Goal: Task Accomplishment & Management: Complete application form

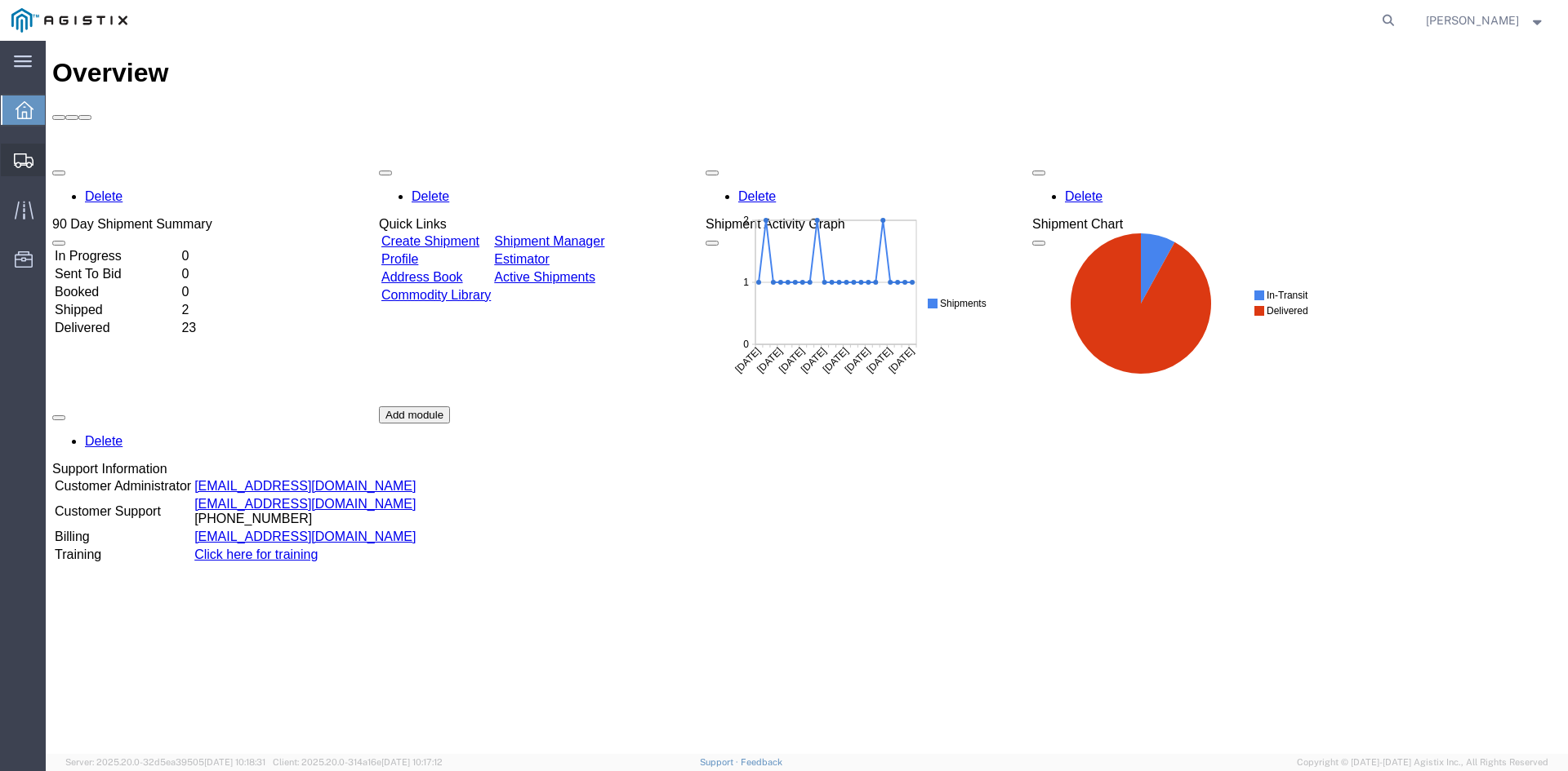
click at [0, 0] on span "Create Shipment" at bounding box center [0, 0] width 0 height 0
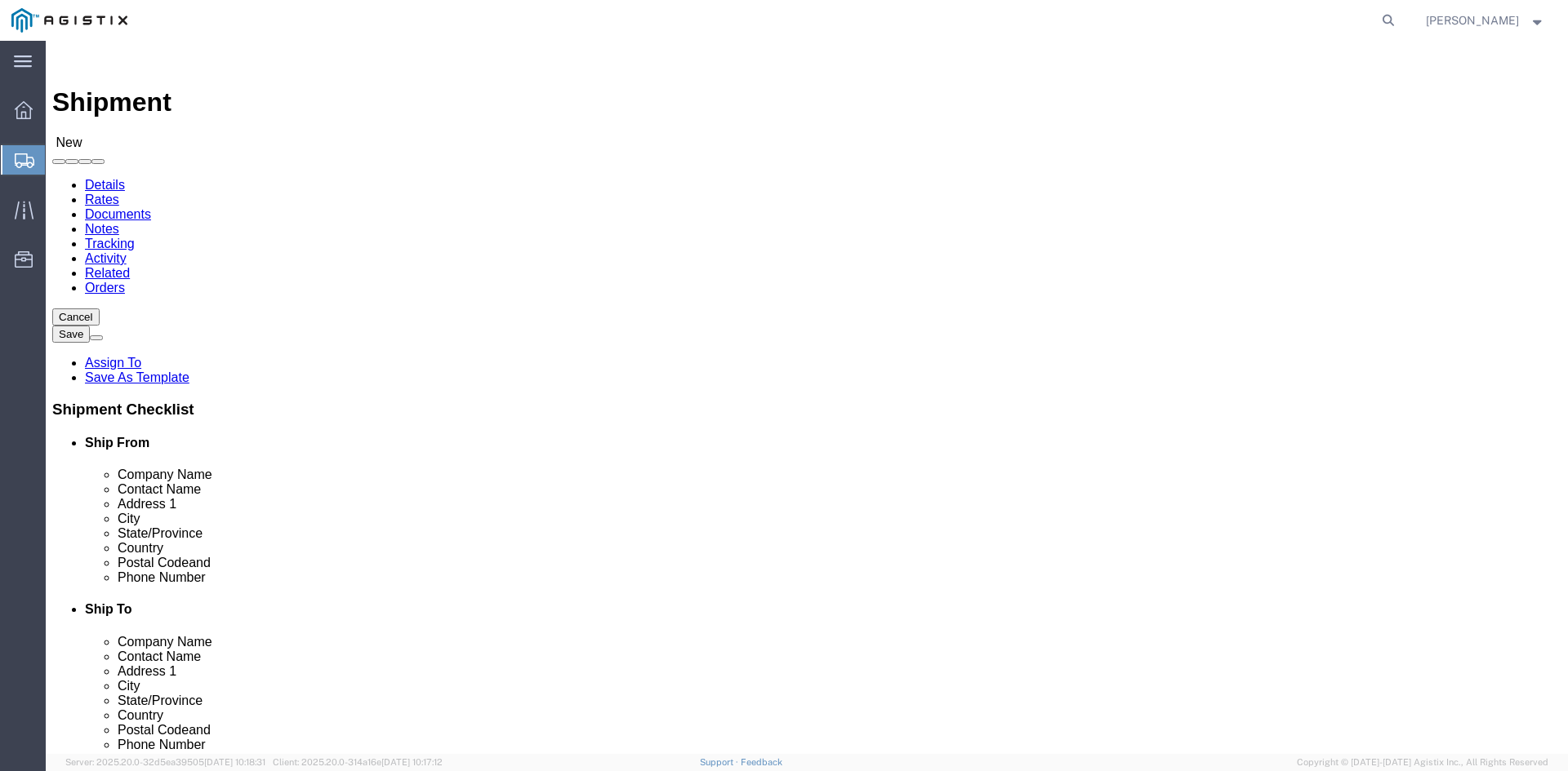
select select
drag, startPoint x: 488, startPoint y: 283, endPoint x: 442, endPoint y: 241, distance: 62.3
click select "Select [PERSON_NAME] Utility Products PG&E"
select select "9596"
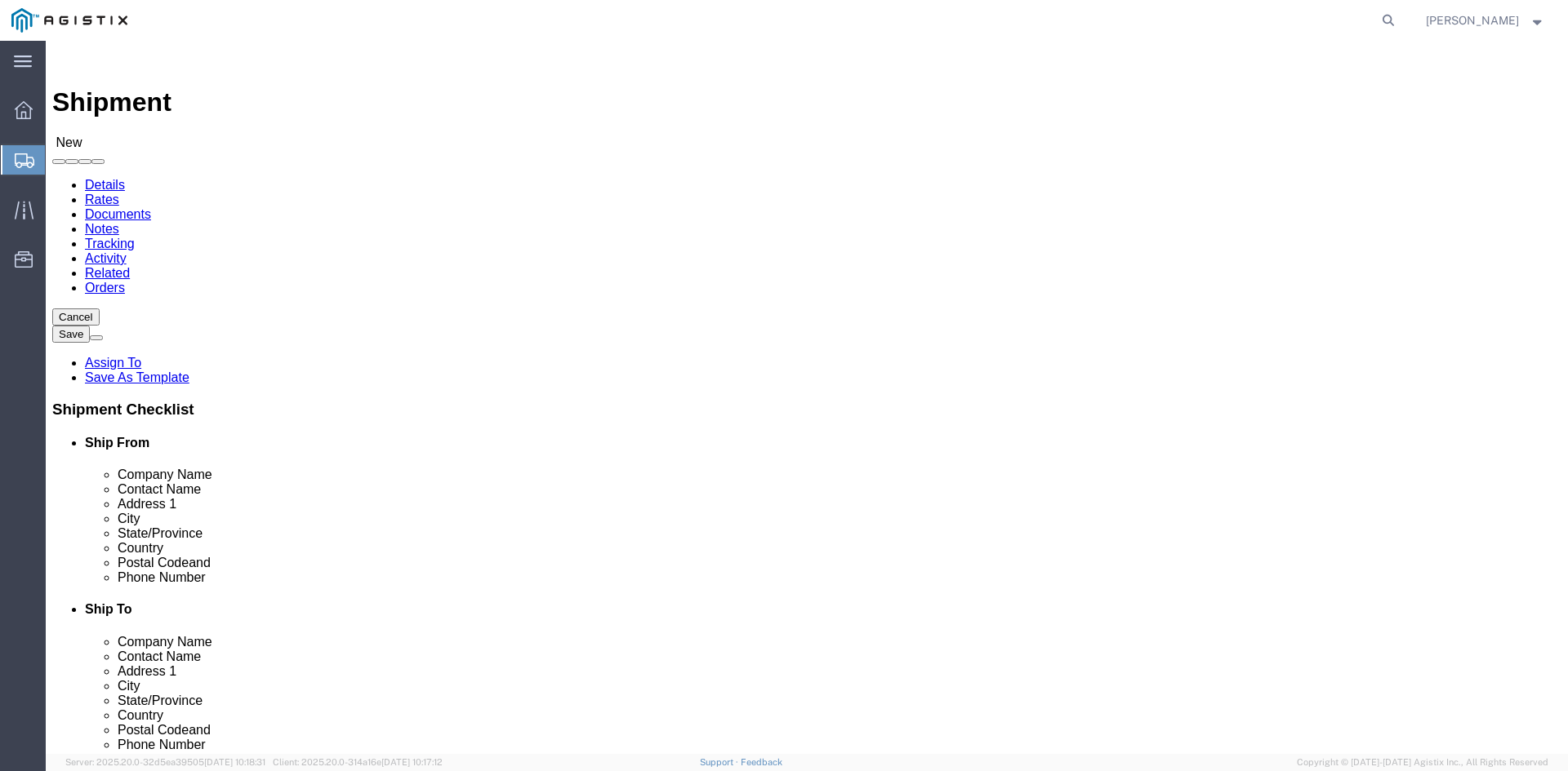
click select "Select [PERSON_NAME] Utility Products PG&E"
select select
click select "Select All Others [GEOGRAPHIC_DATA] [GEOGRAPHIC_DATA] [GEOGRAPHIC_DATA] [GEOGRA…"
select select "19740"
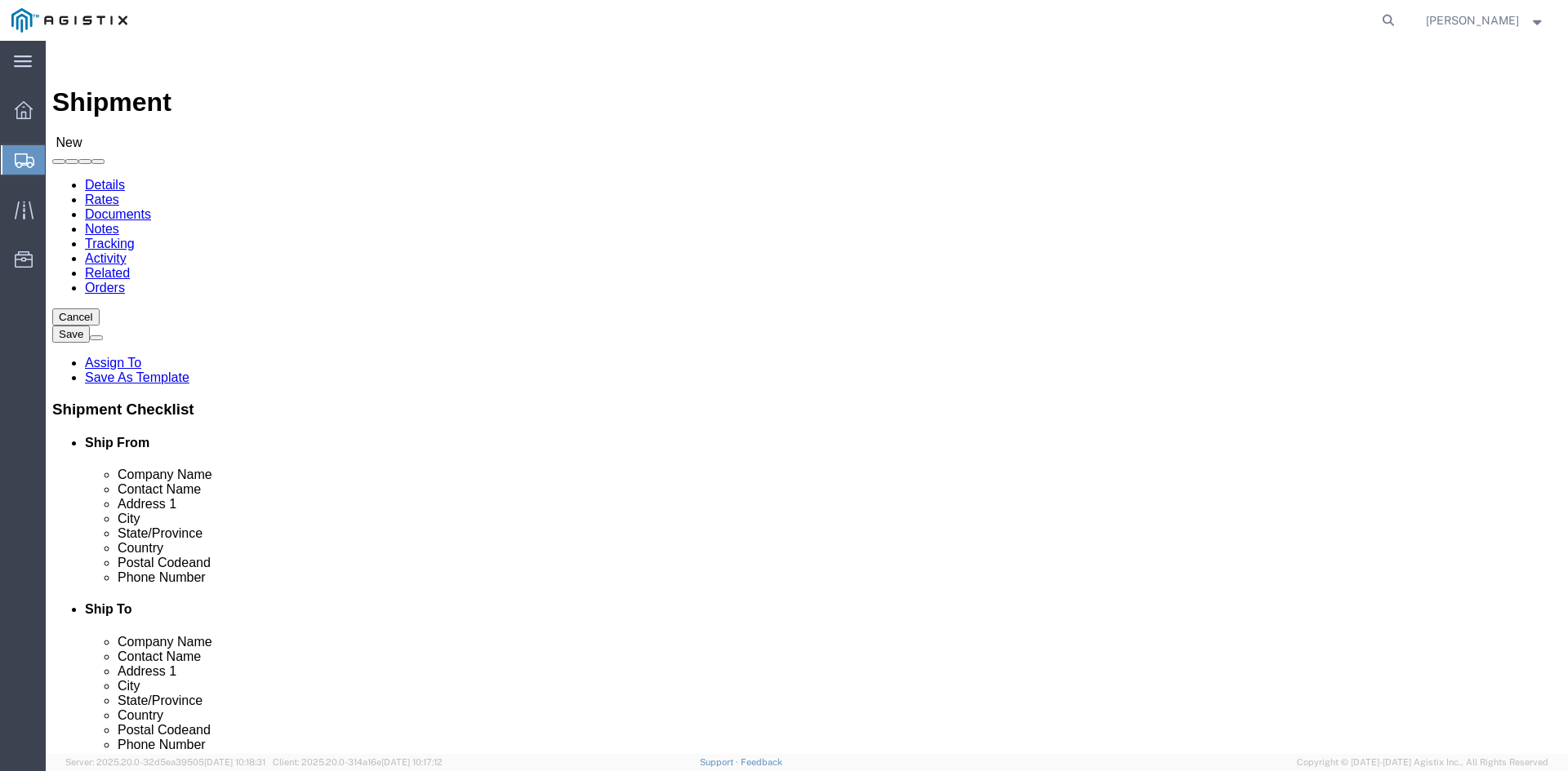
click select "Select All Others [GEOGRAPHIC_DATA] [GEOGRAPHIC_DATA] [GEOGRAPHIC_DATA] [GEOGRA…"
click input "text"
type input "pac"
click p "- Pacific Gas & Electric - ([PERSON_NAME]) [STREET_ADDRESS][PERSON_NAME] Materi…"
select select "CA"
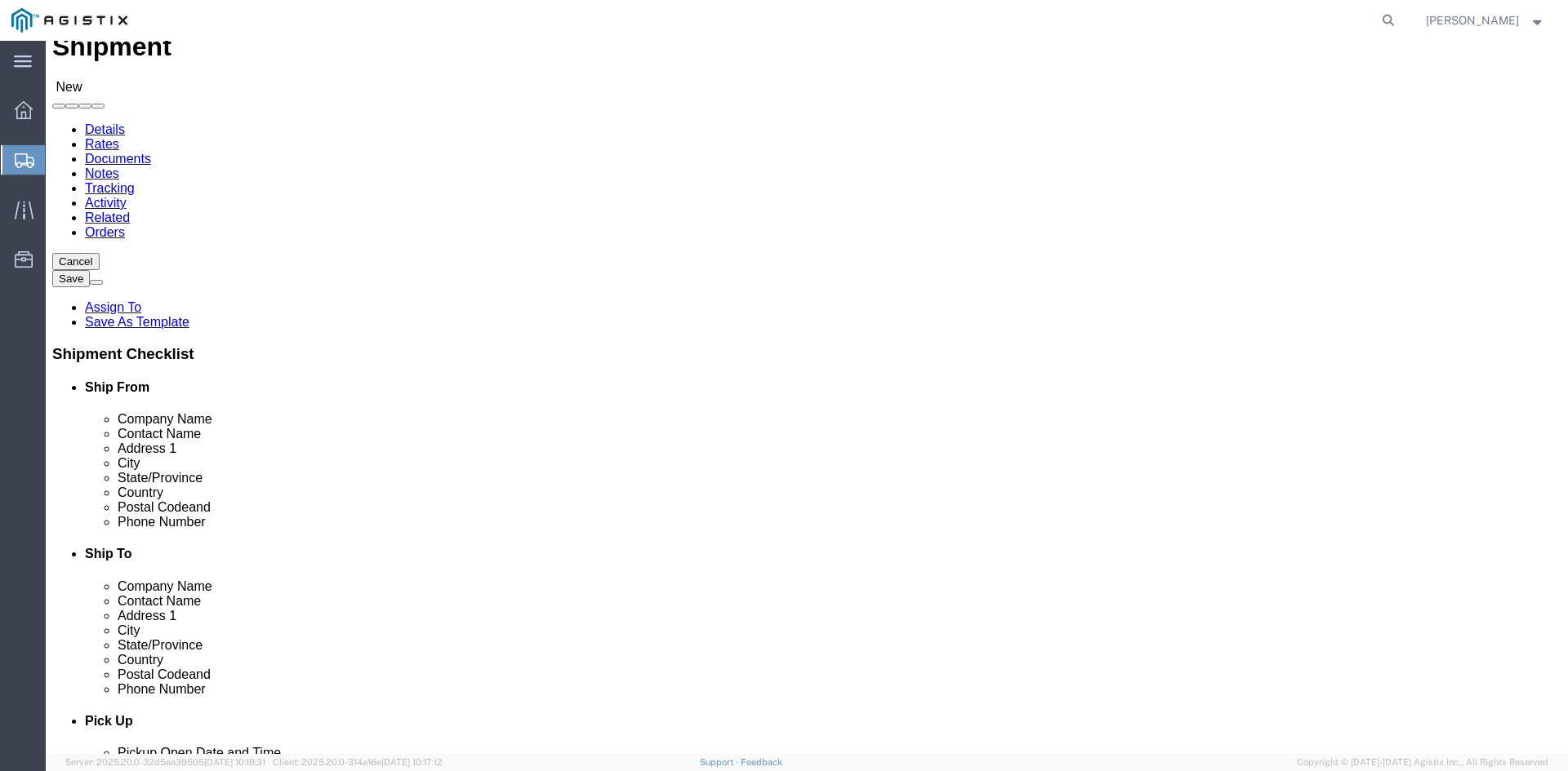
scroll to position [81, 0]
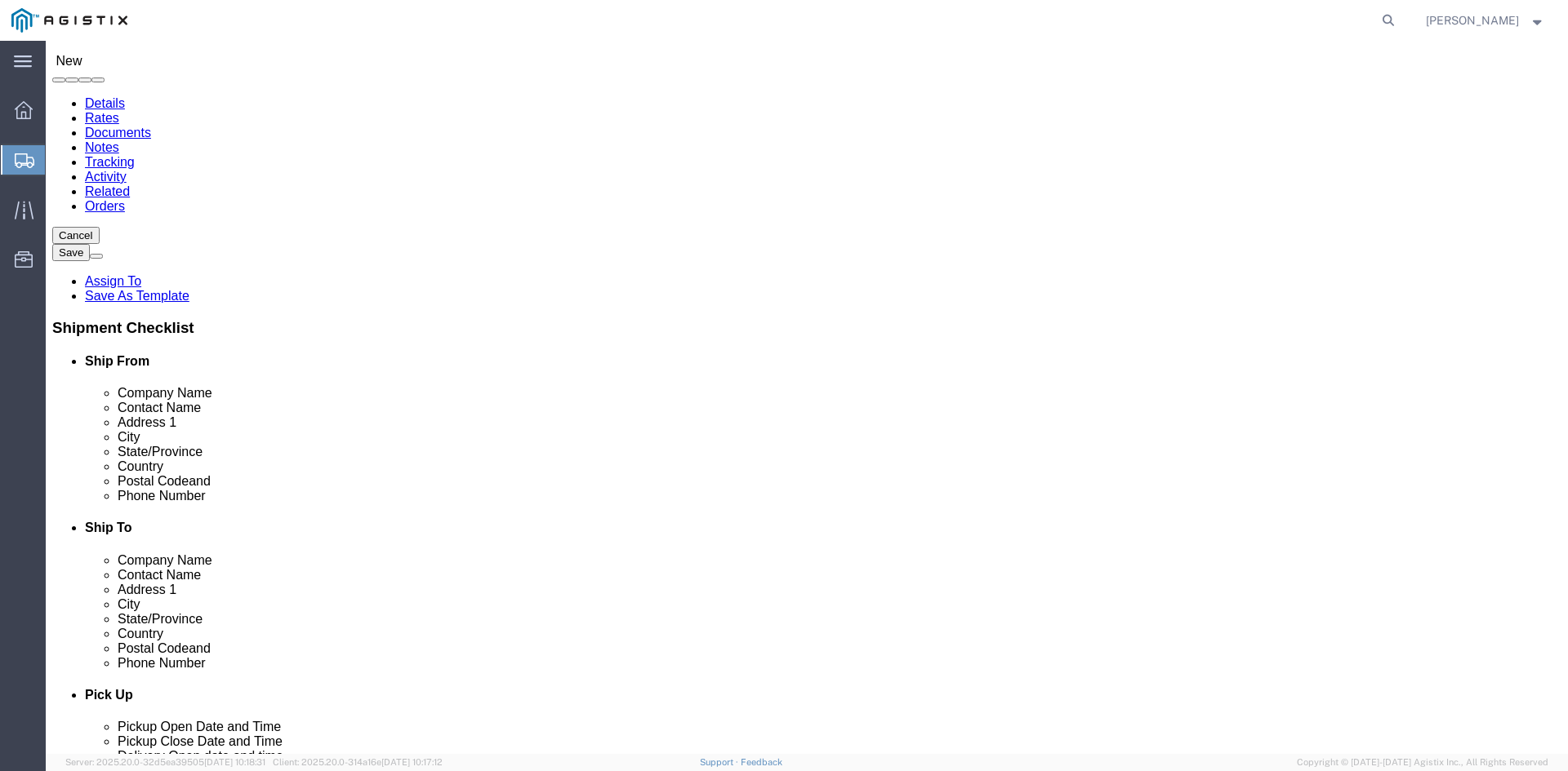
type input "Pacific Gas & Electric"
click div "Location My Profile Location (OBSOLETE) [PERSON_NAME] SC - GC TRAILER (OBSOLETE…"
click input "text"
type input "b"
click p "- BUPG - ([PERSON_NAME]) 43045 W [GEOGRAPHIC_DATA], 48375, [GEOGRAPHIC_DATA] , …"
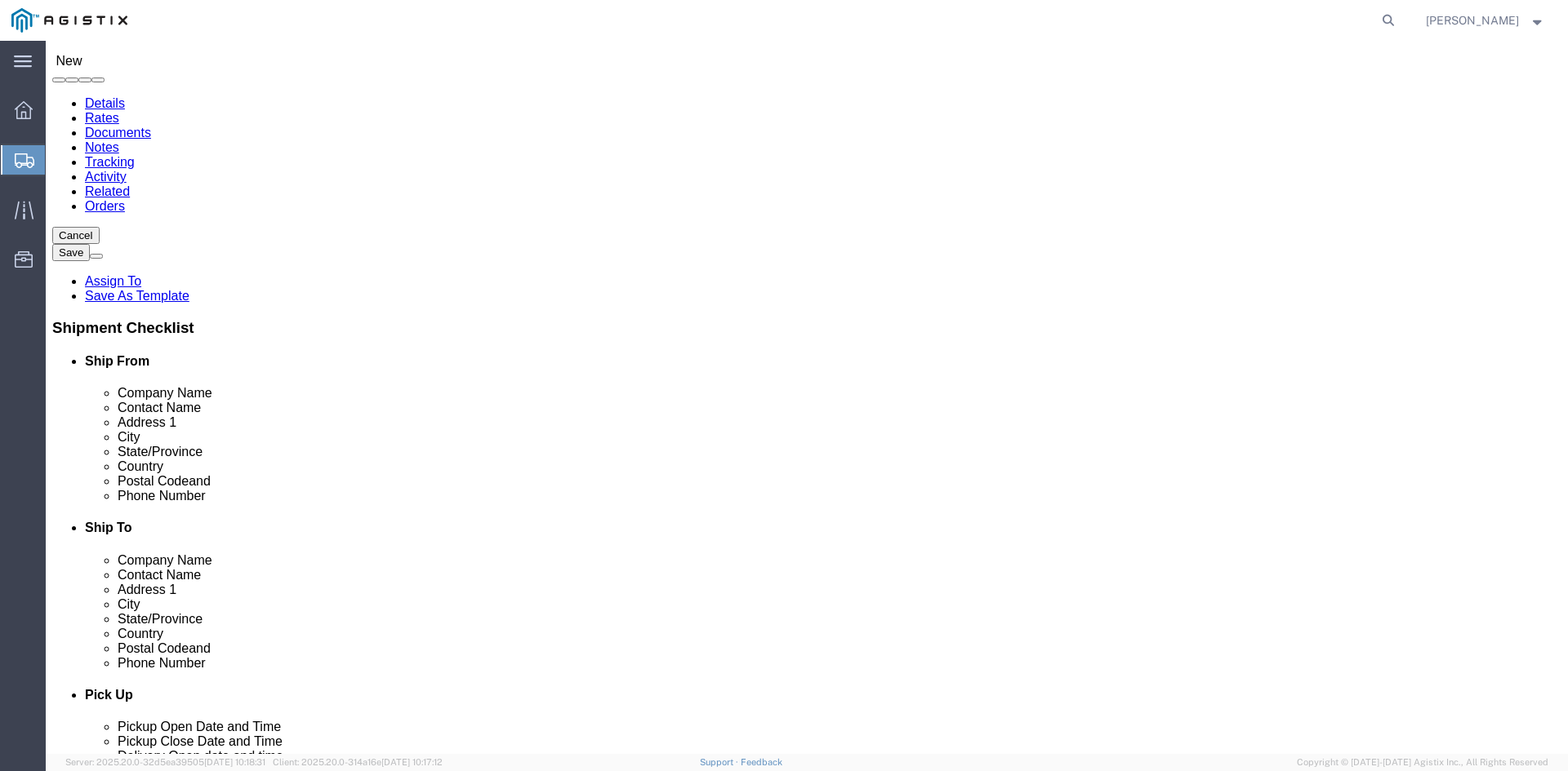
select select "MI"
type input "BUPG"
click input "text"
type input "M"
type input "[PERSON_NAME]"
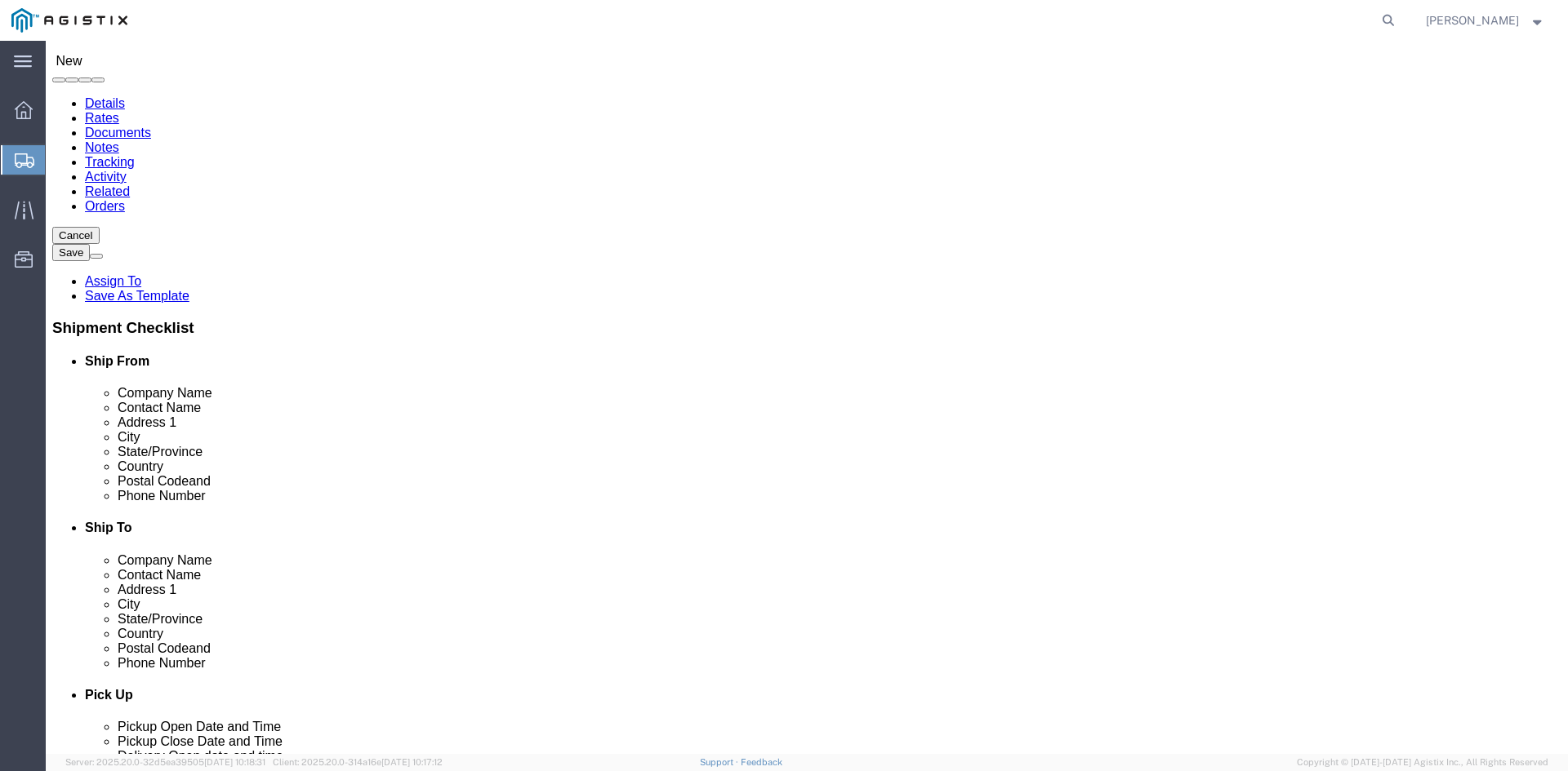
drag, startPoint x: 275, startPoint y: 639, endPoint x: 289, endPoint y: 636, distance: 14.3
click input "text"
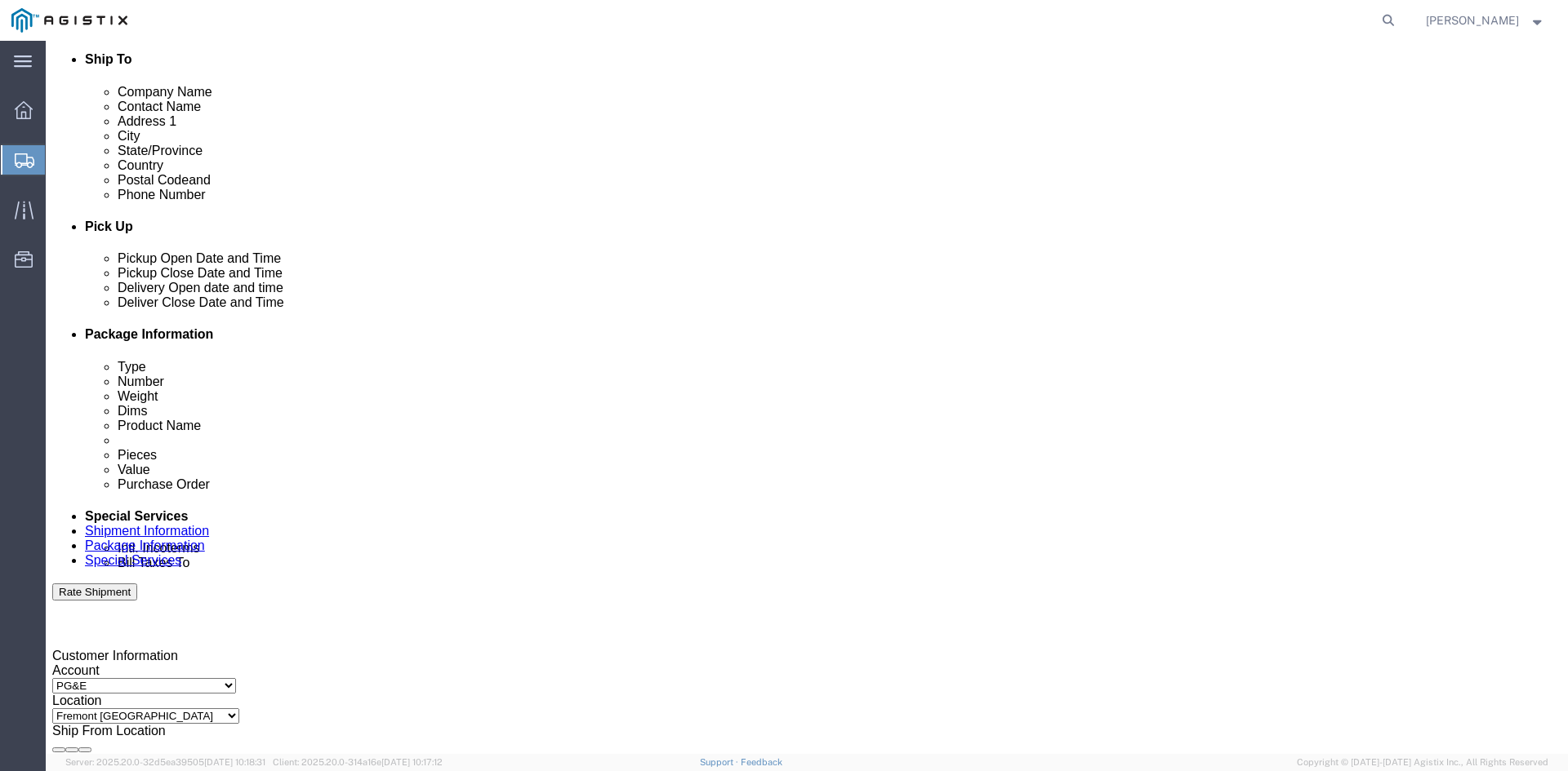
scroll to position [571, 0]
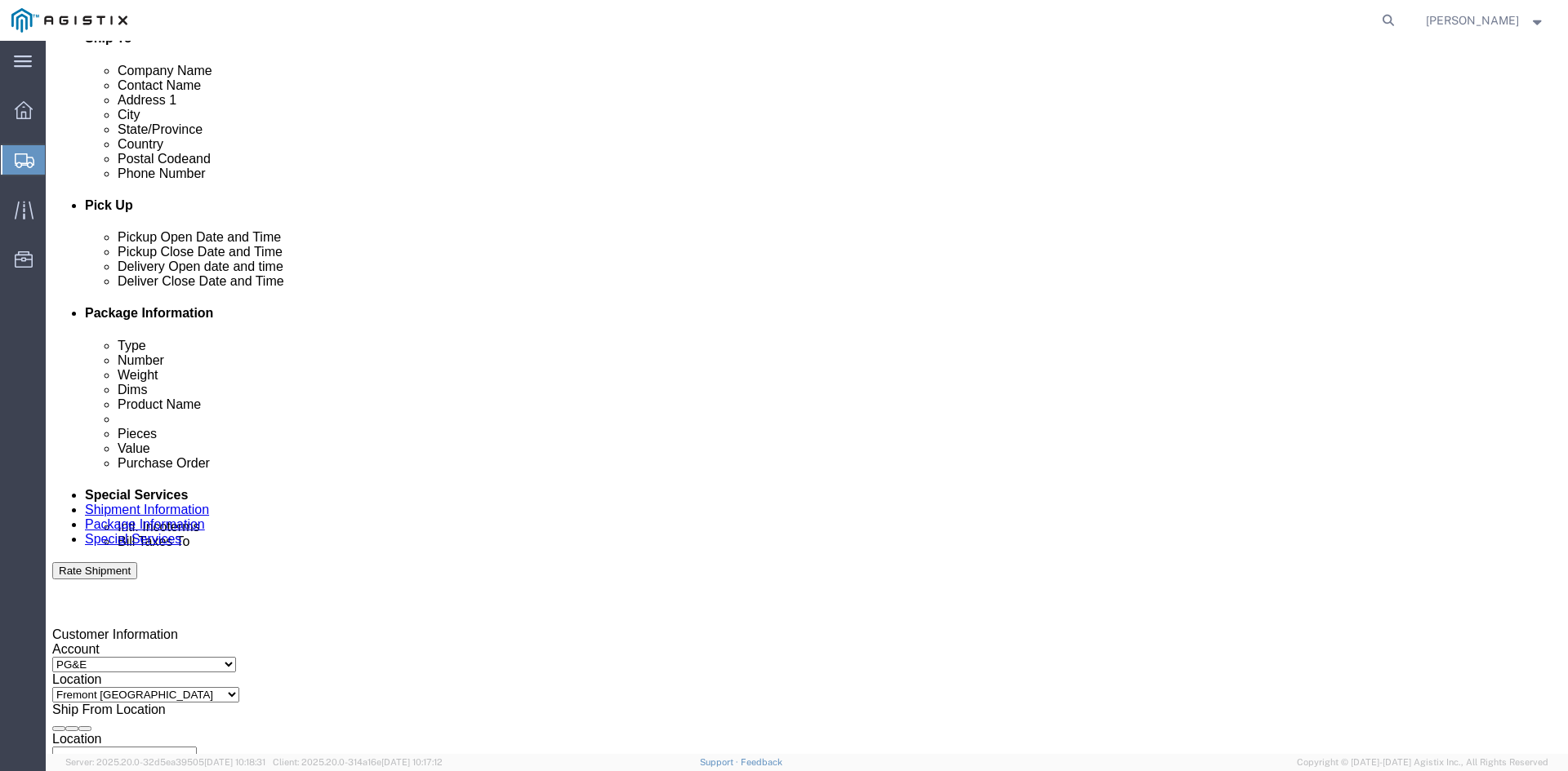
type input "[EMAIL_ADDRESS][DOMAIN_NAME]"
click div "[DATE] 9:00 AM"
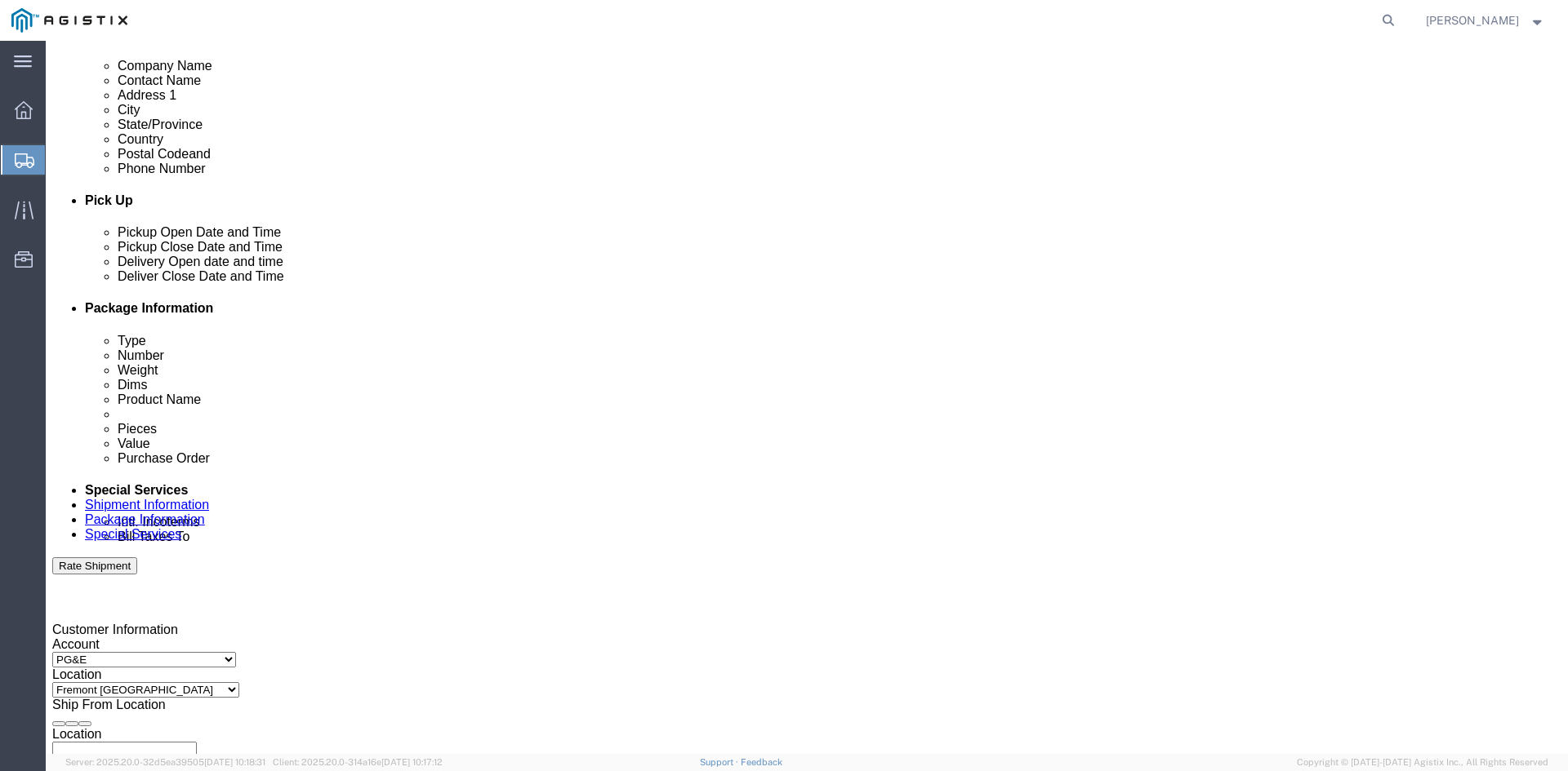
click button "Apply"
click div
click button "Apply"
click div
click button "Apply"
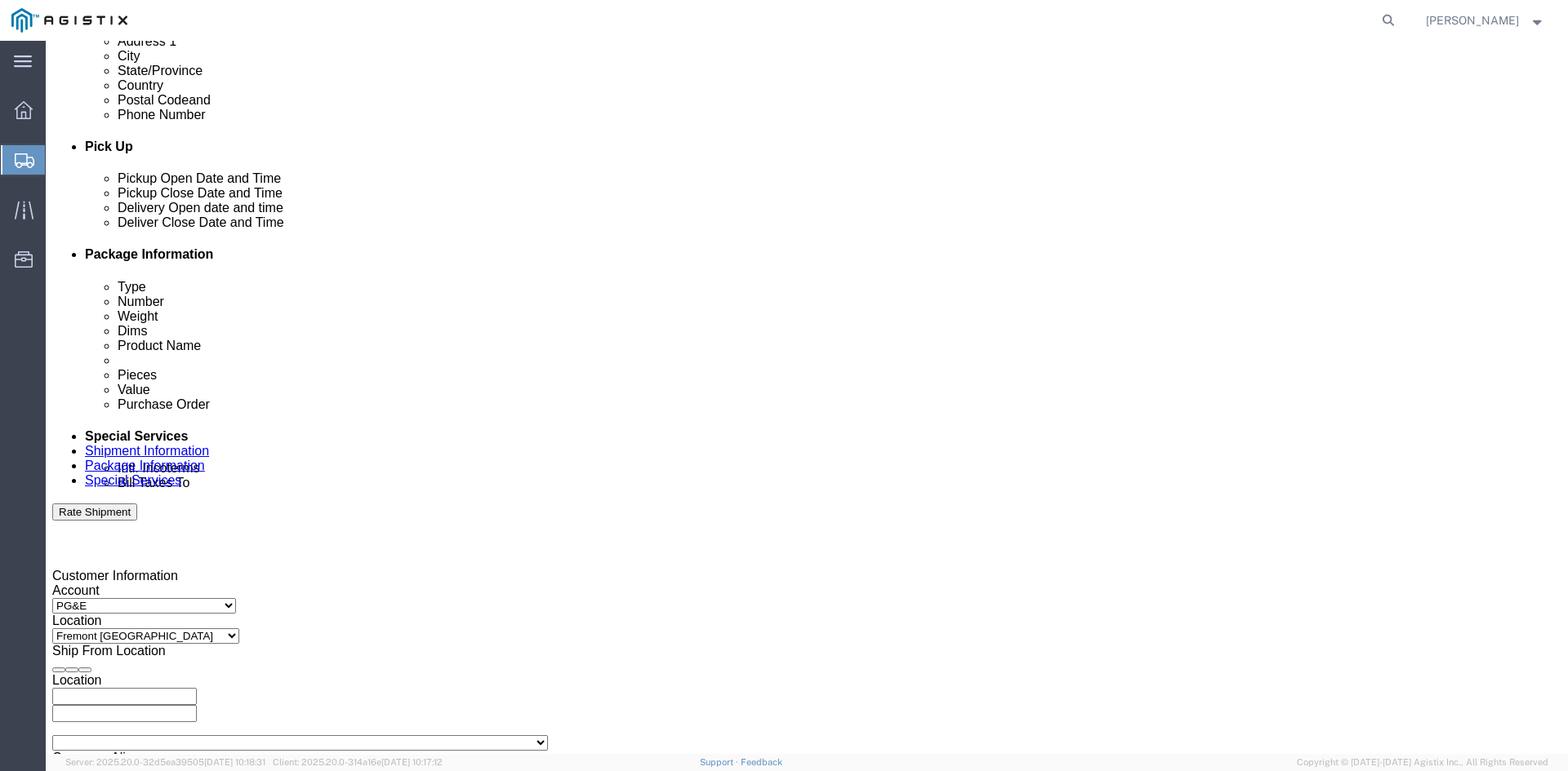
scroll to position [740, 0]
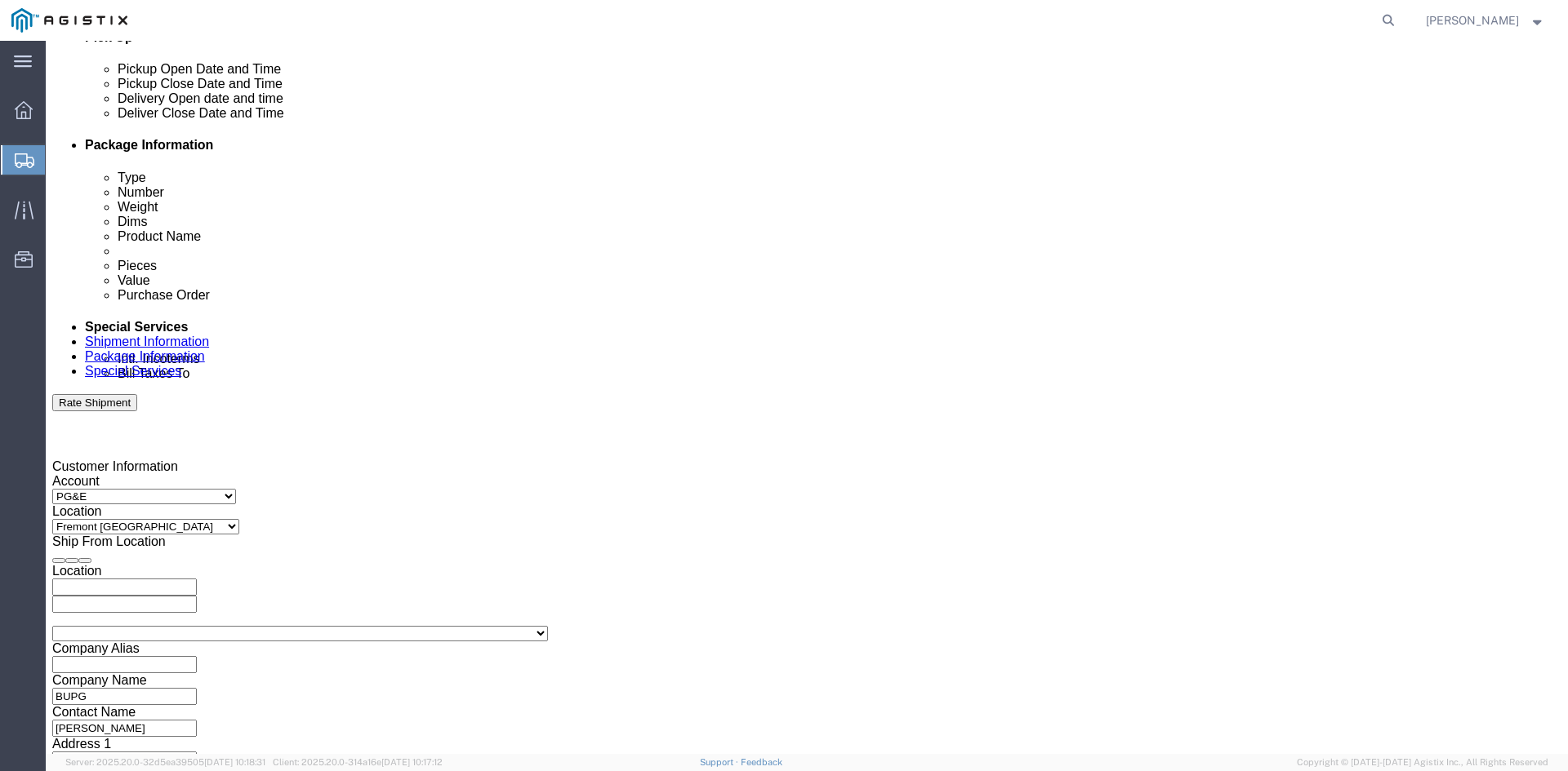
click input "text"
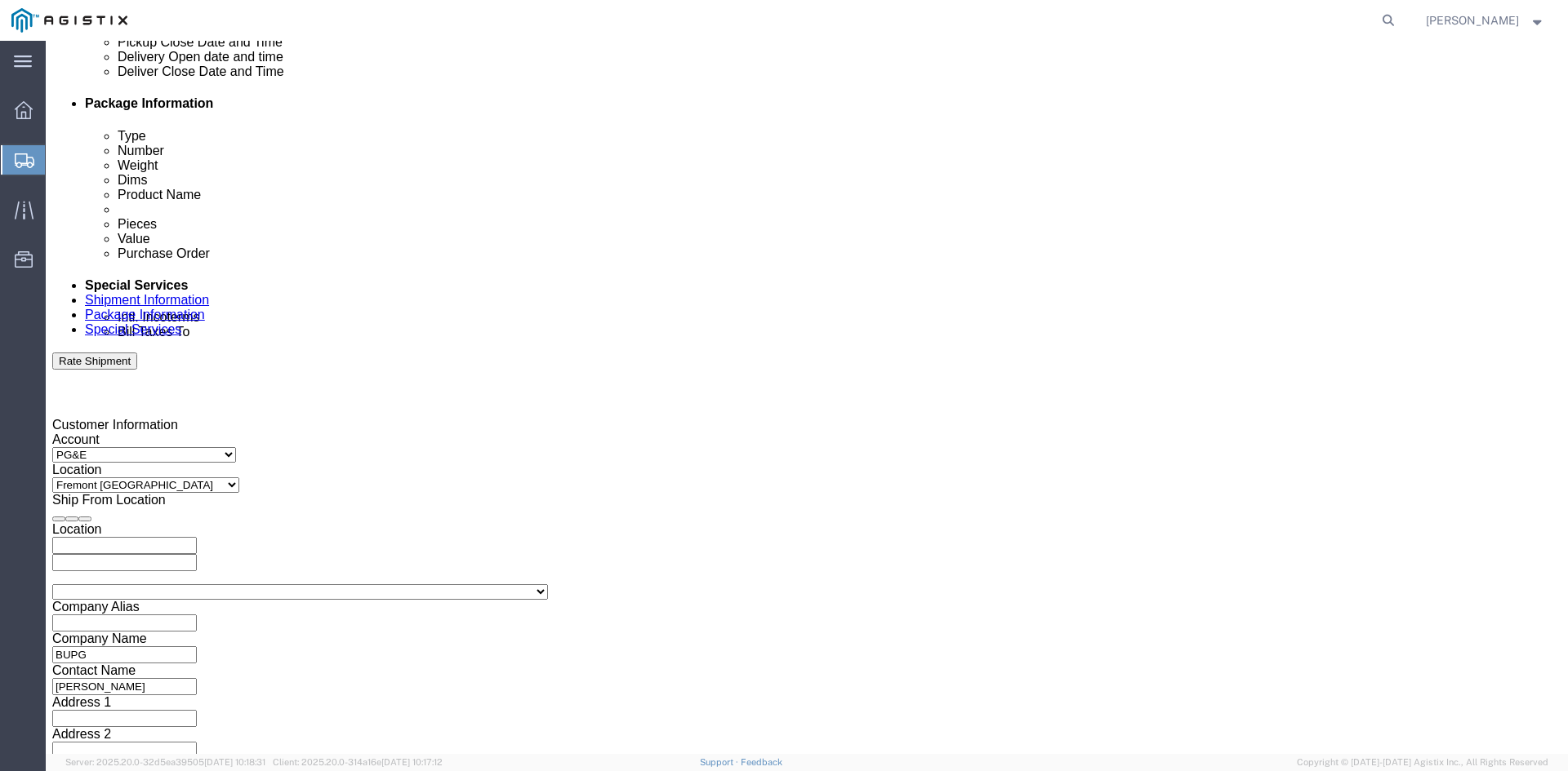
scroll to position [822, 0]
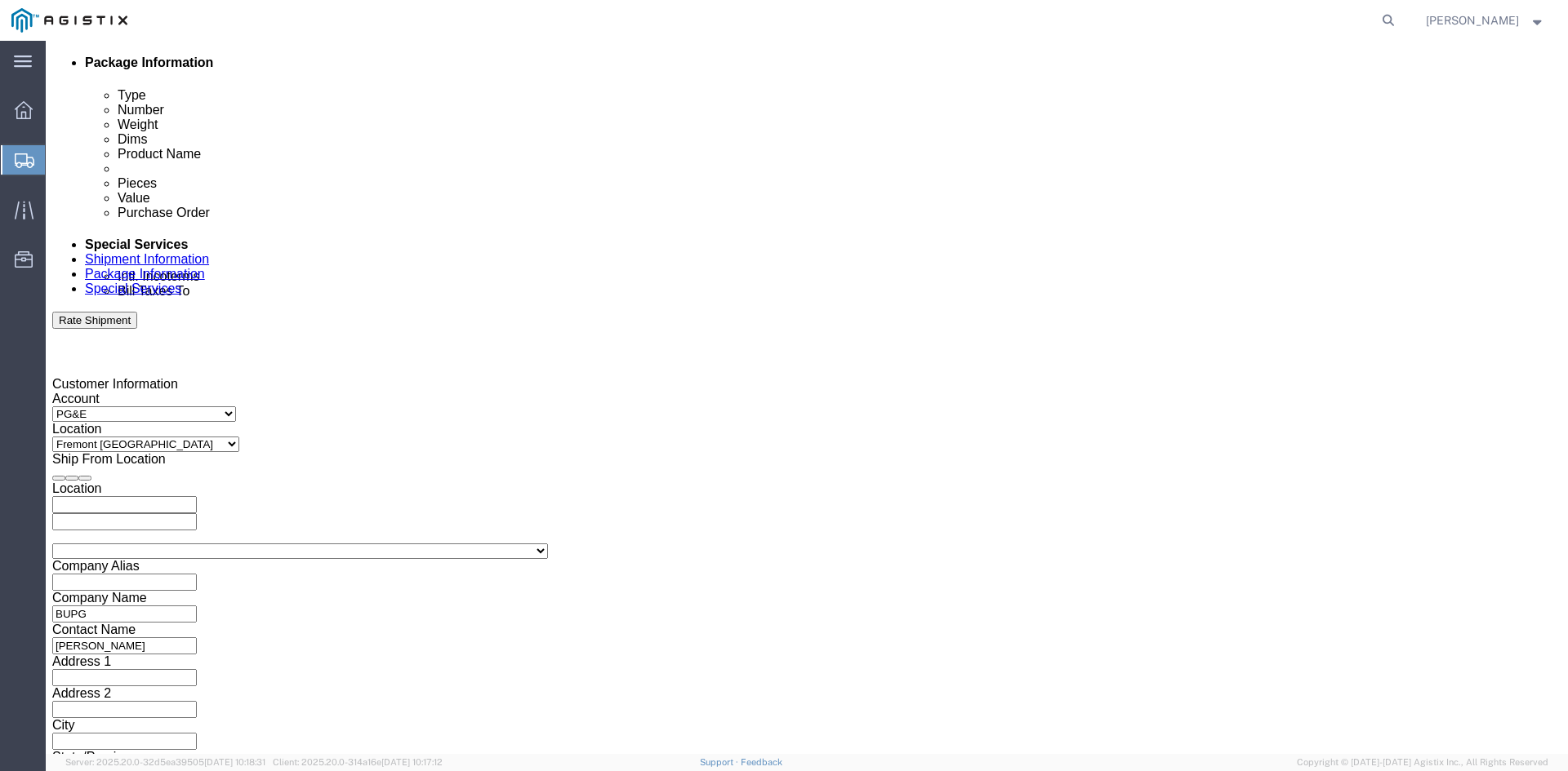
type input "3501417442"
click button "Continue"
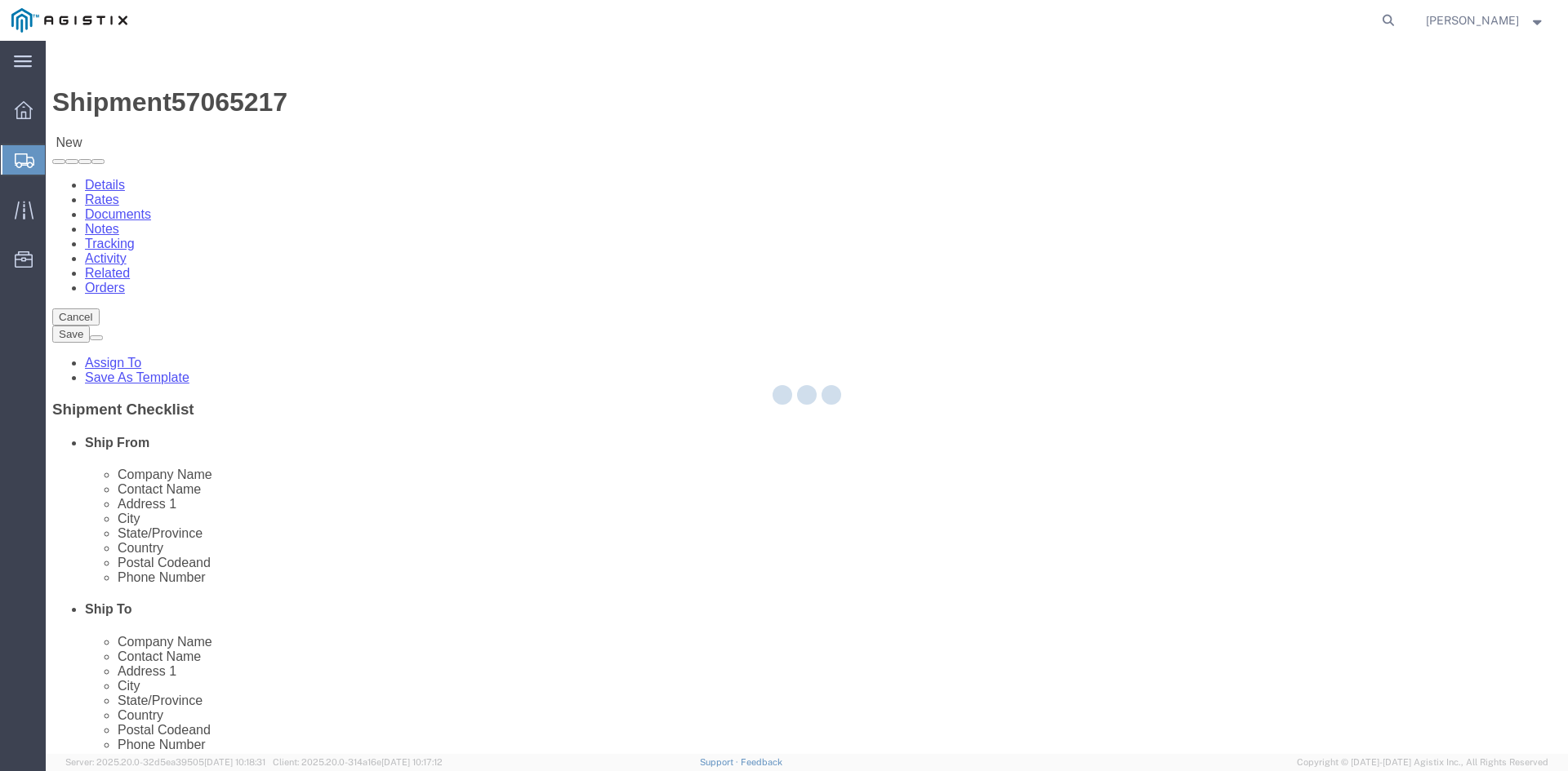
select select "CBOX"
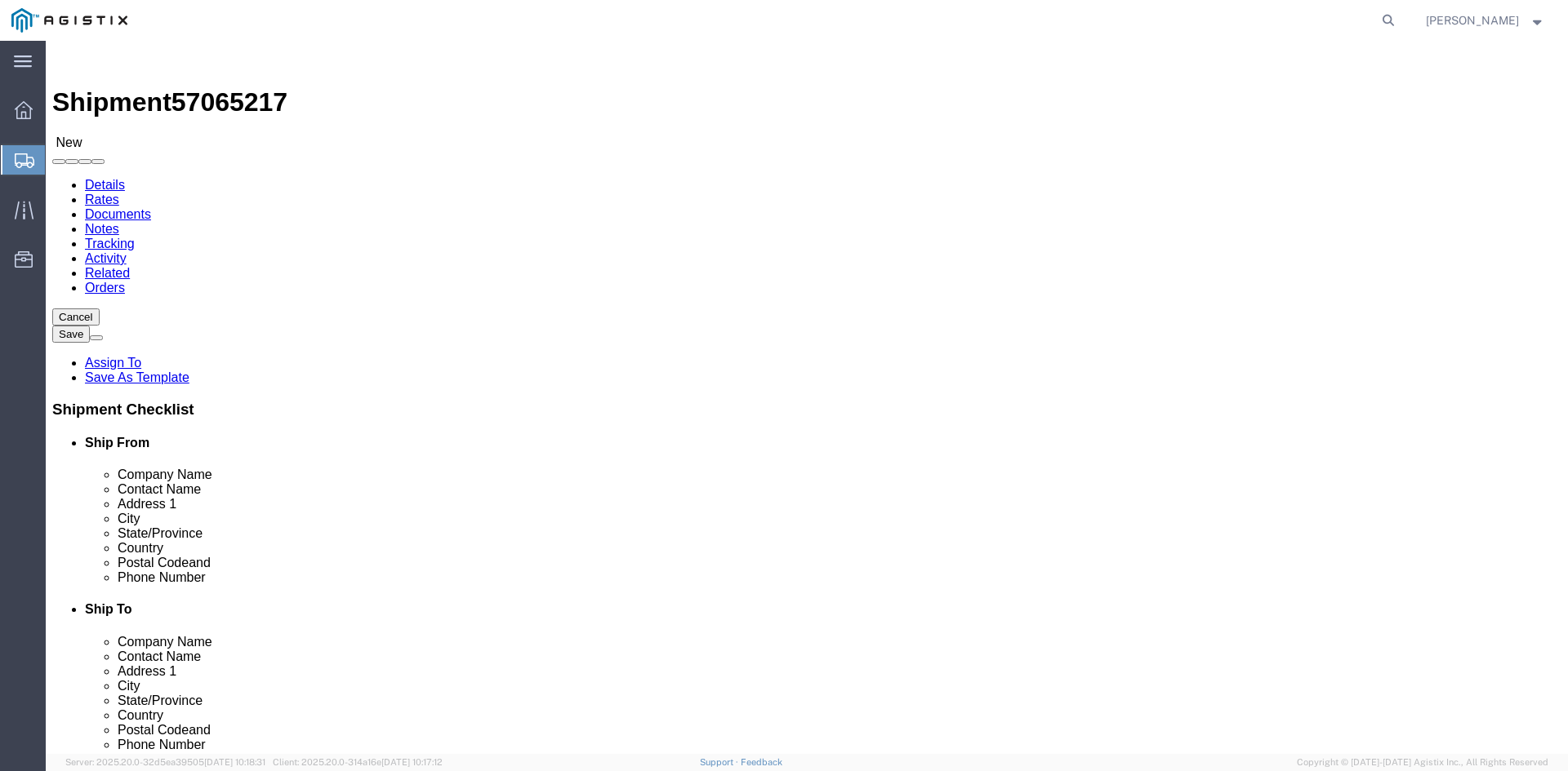
click input "1"
type input "2"
click input "text"
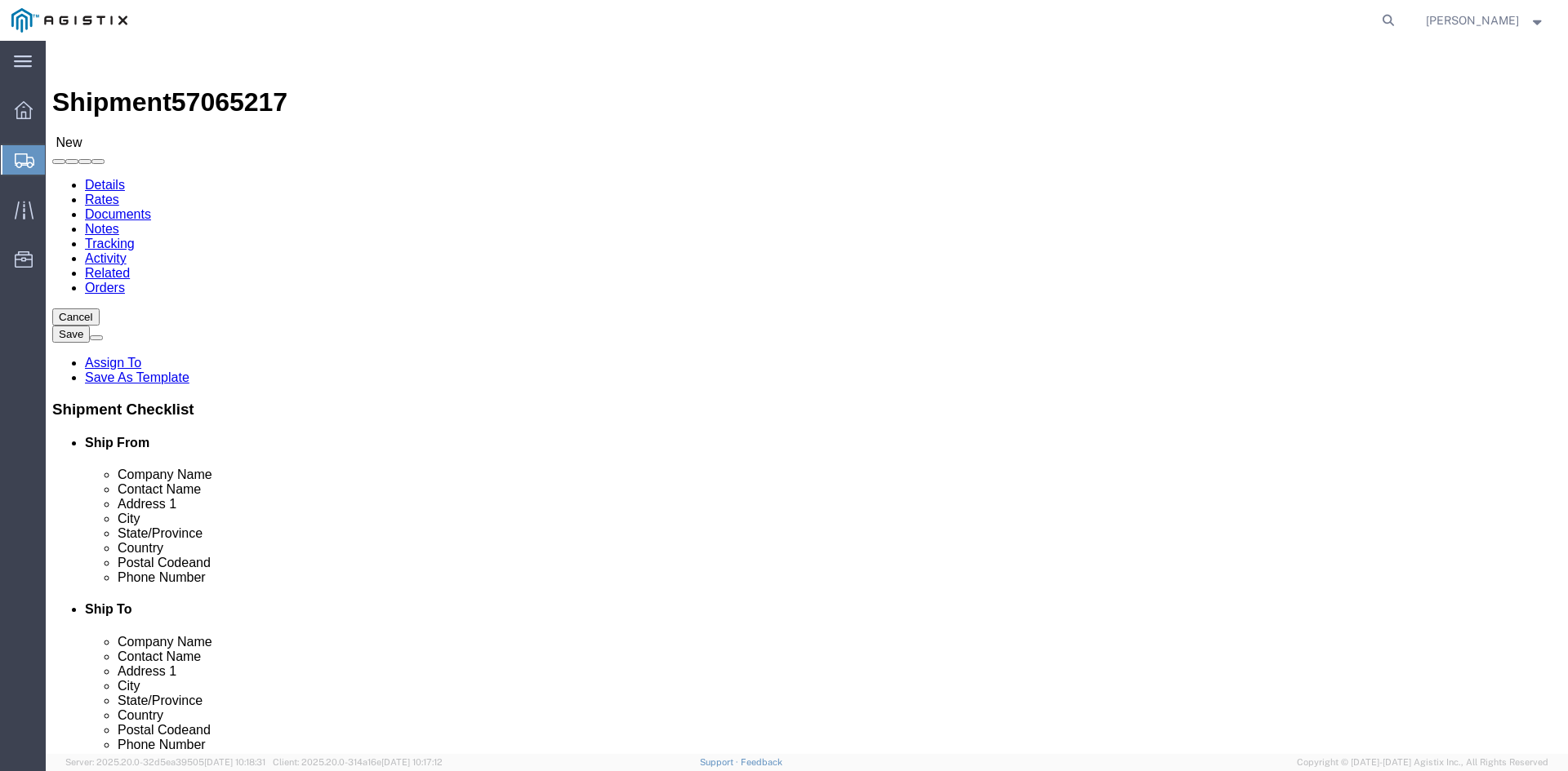
scroll to position [0, 3]
click div "Package Type Select Bulk Bundle(s) Cardboard Box(es) Carton(s) Crate(s) Drum(s)…"
click input "2"
click input "24 x 18 x 15"
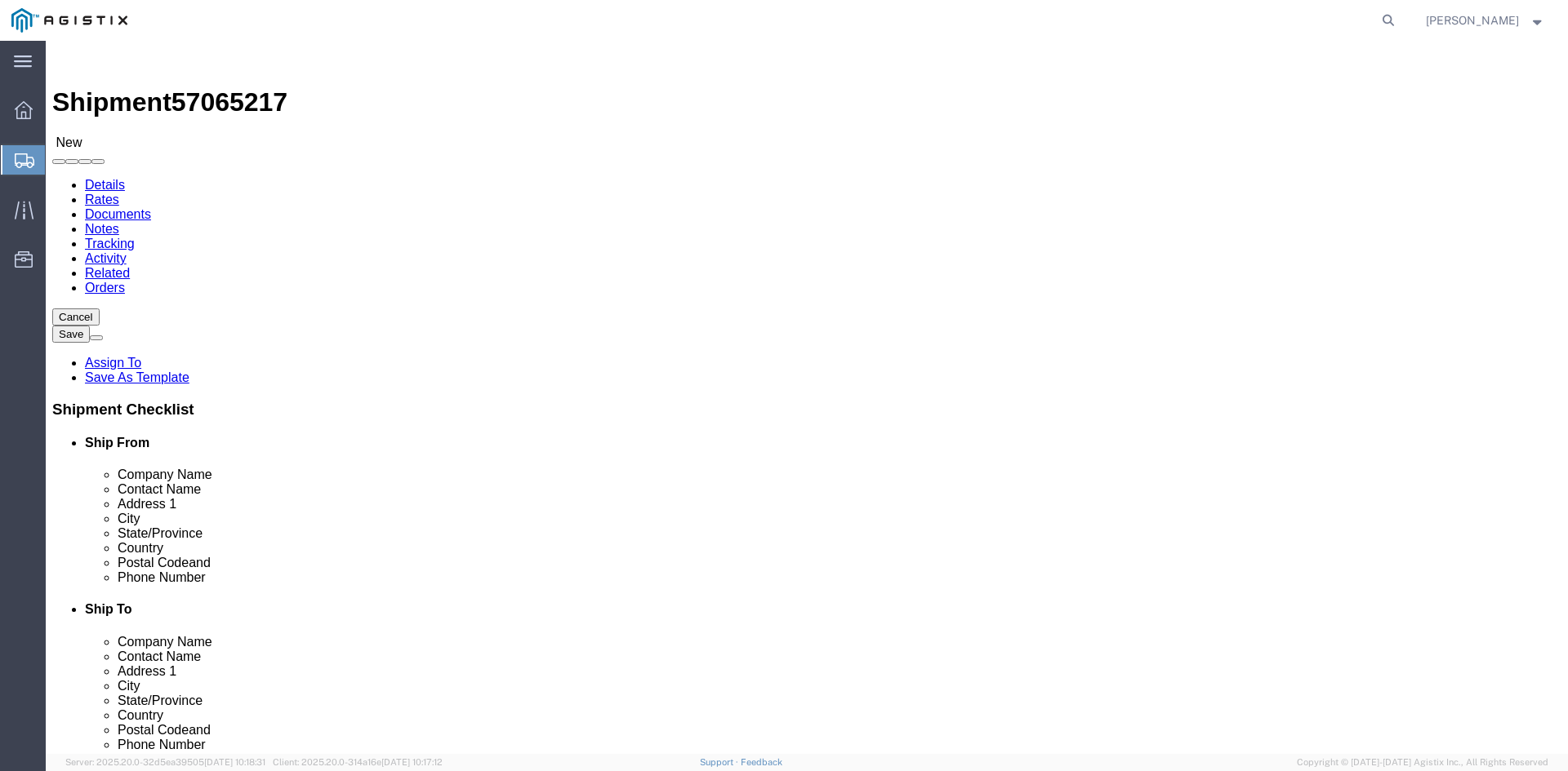
click input "24 x 18 x 15"
type input "15"
click input "15"
type input "24"
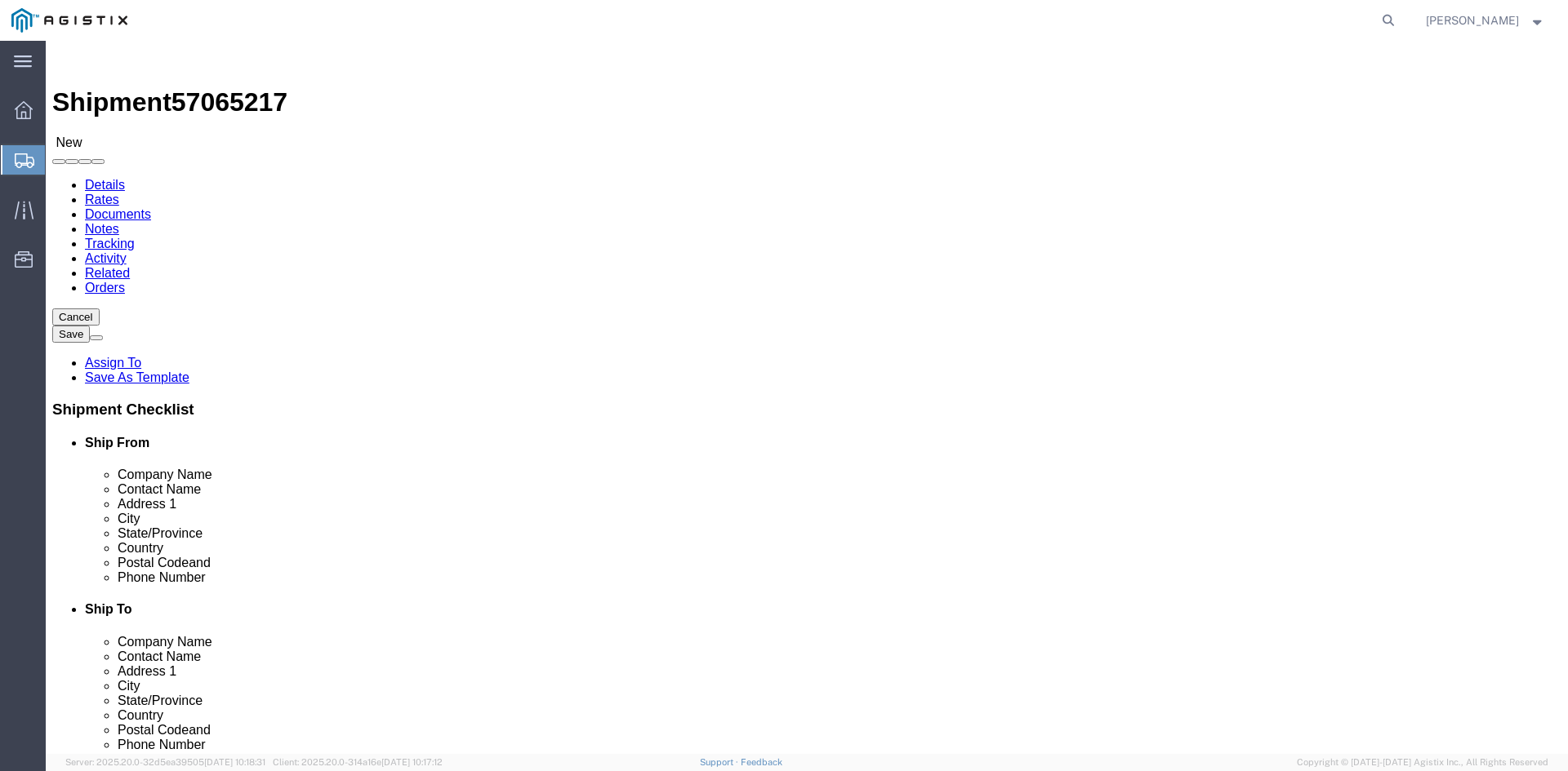
type input "18"
type input "15"
click input "0.00"
click input "2"
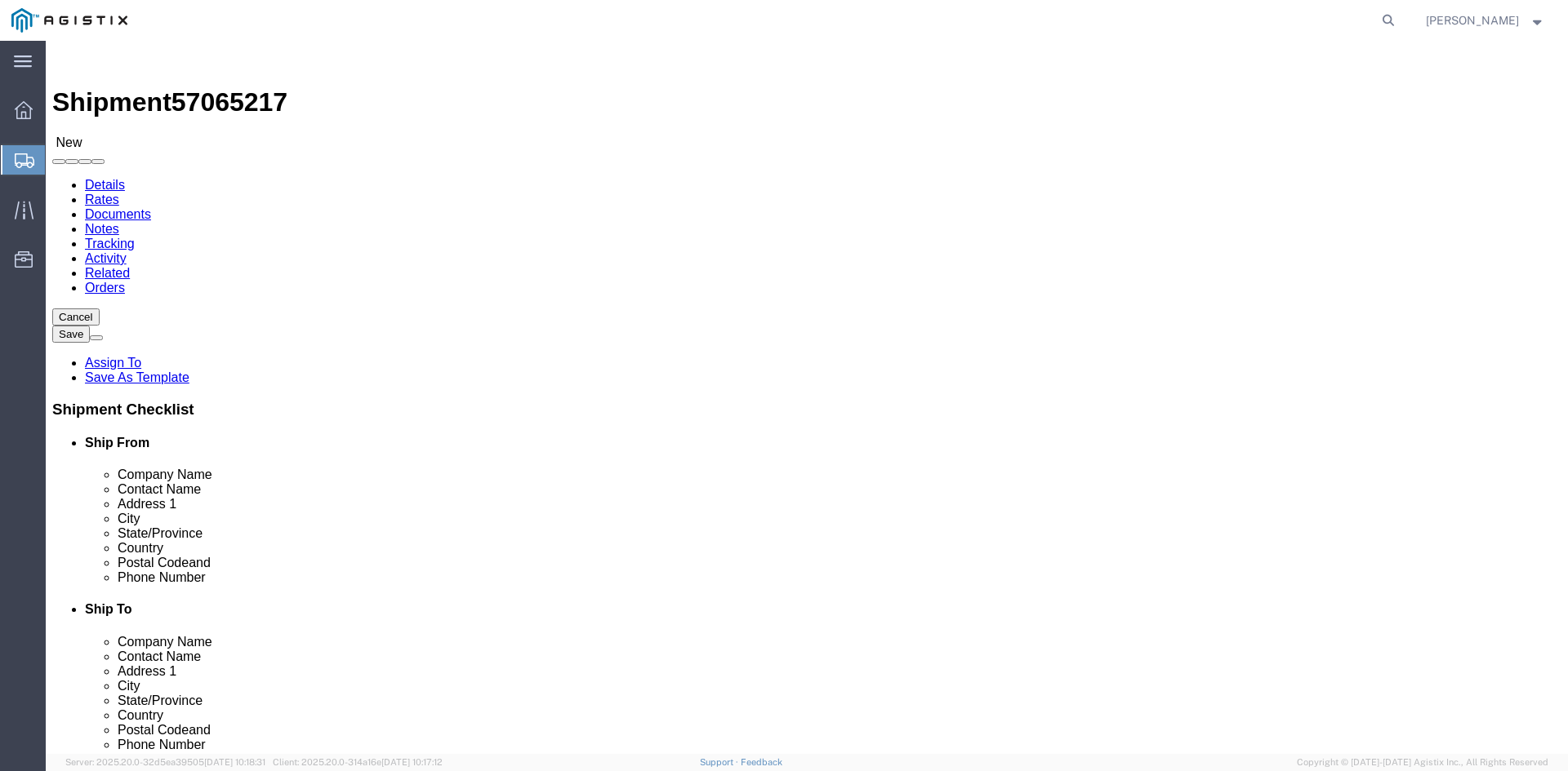
click input "2"
type input "1"
click input "0.00"
type input "29"
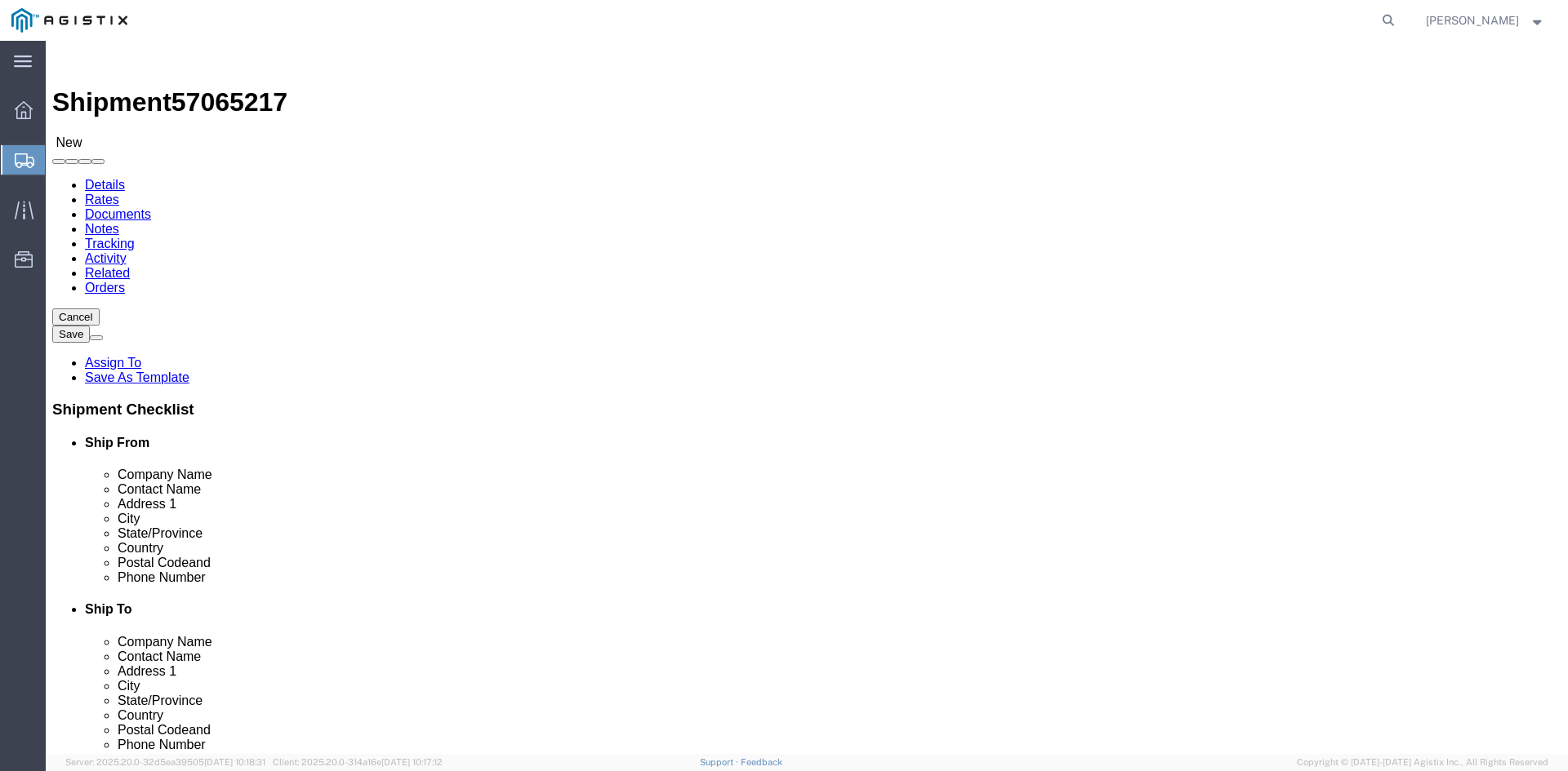
click div "Previous Continue"
click link "Add Content"
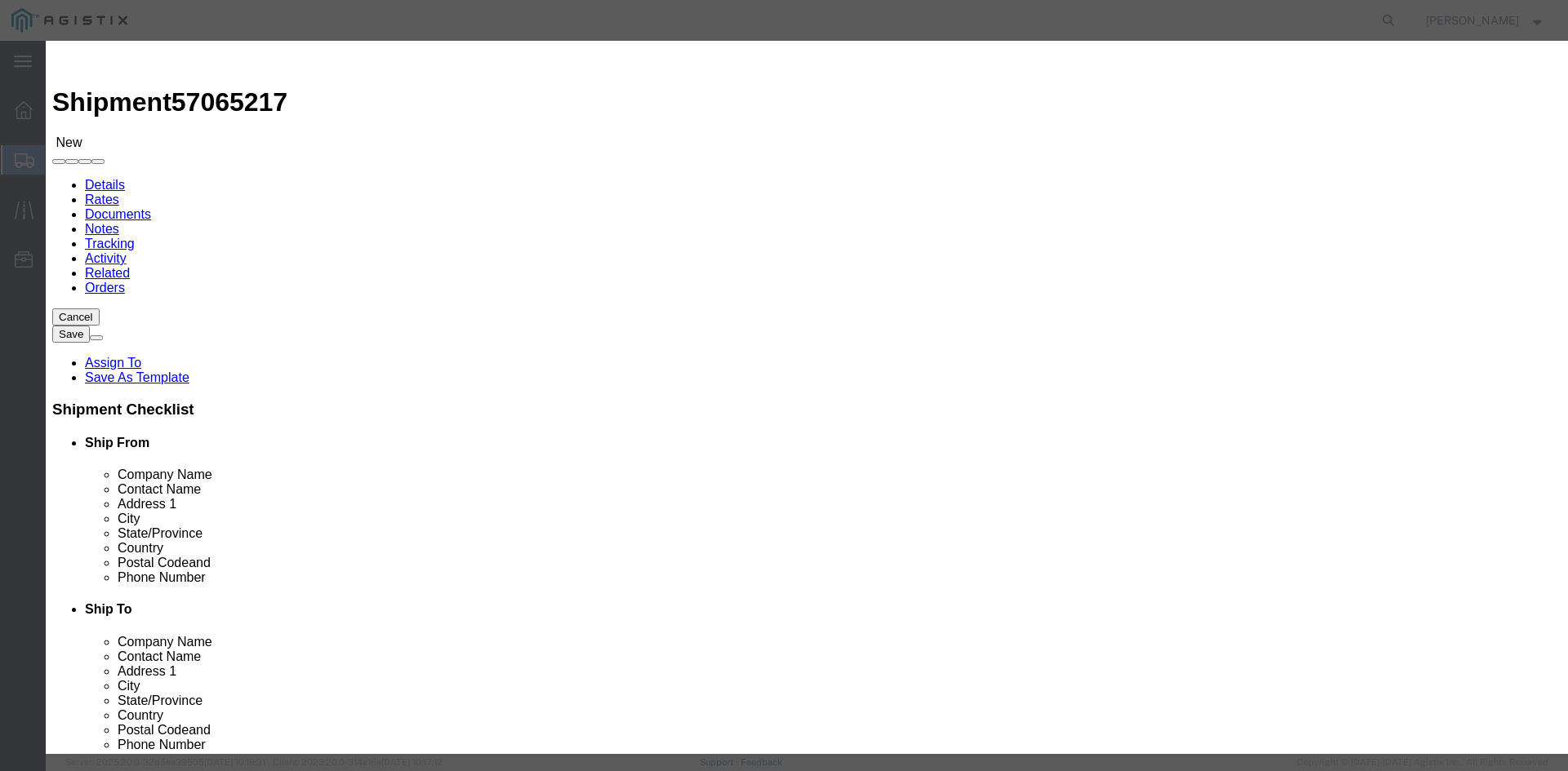
click input "text"
type input "adapters"
click input "0"
type input "33"
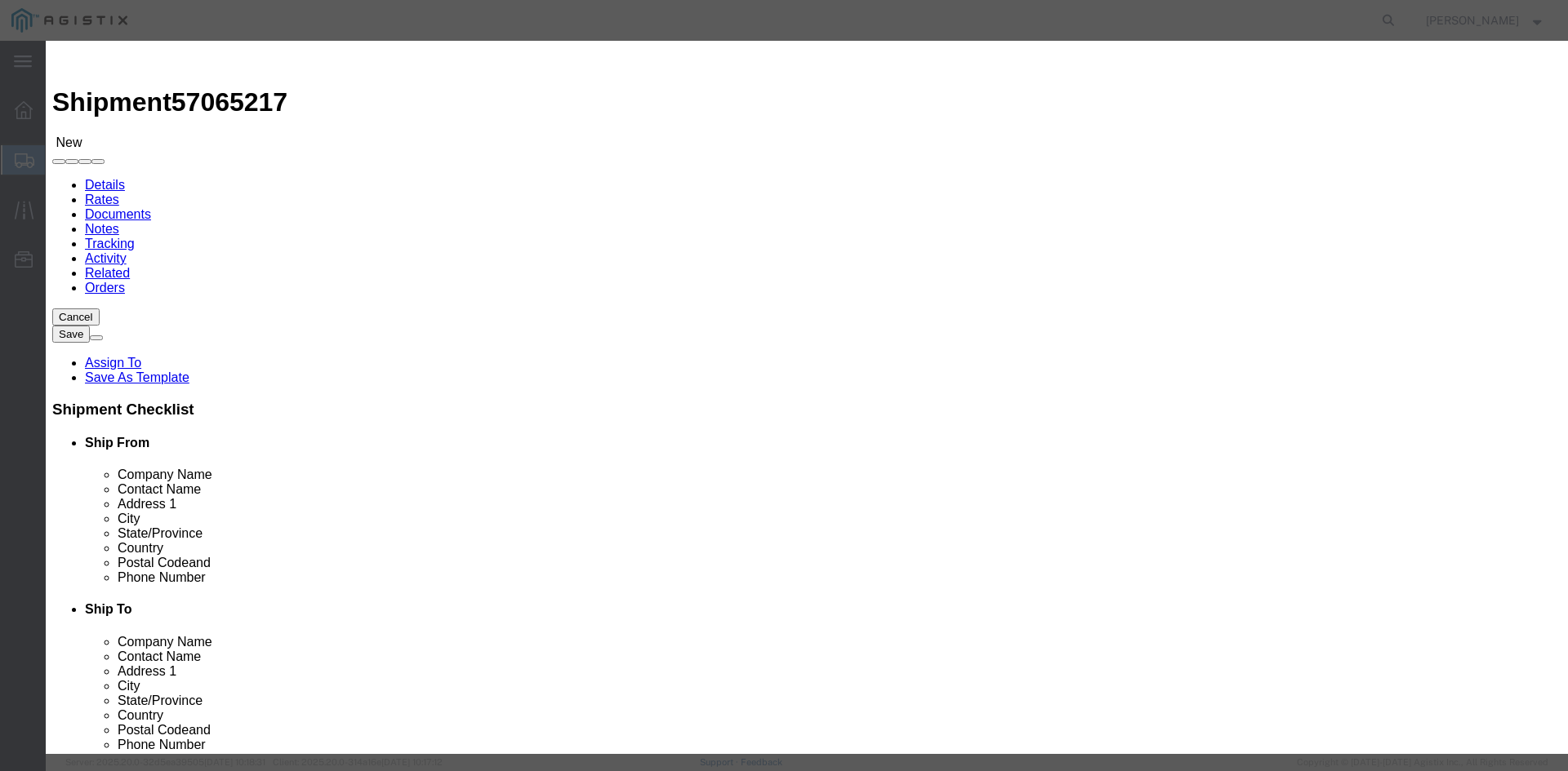
click input "text"
type input "1600"
click select "Select 50 55 60 65 70 85 92.5 100 125 175 250 300 400"
select select "85"
click select "Select 50 55 60 65 70 85 92.5 100 125 175 250 300 400"
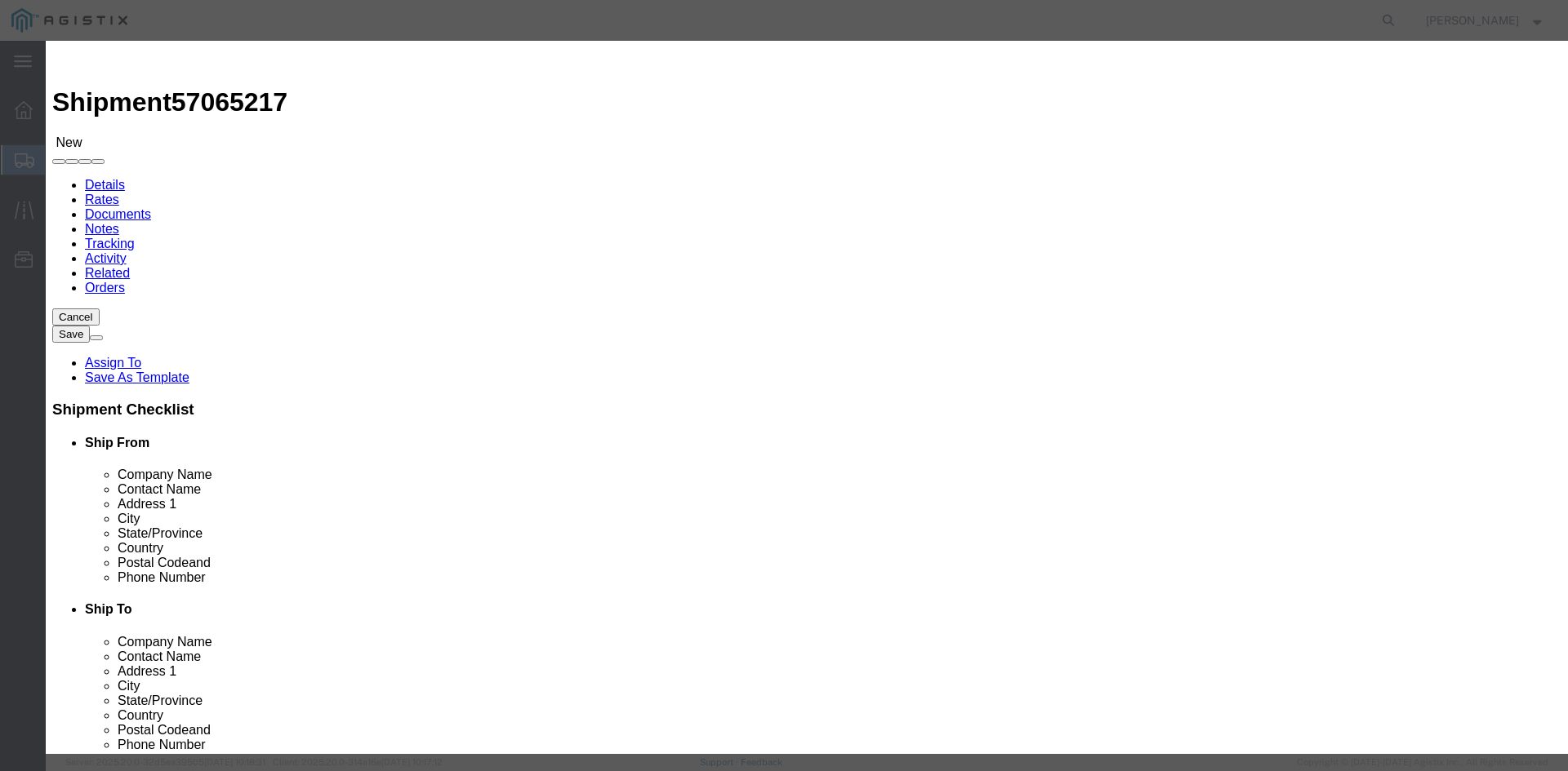
click button "Save & Close"
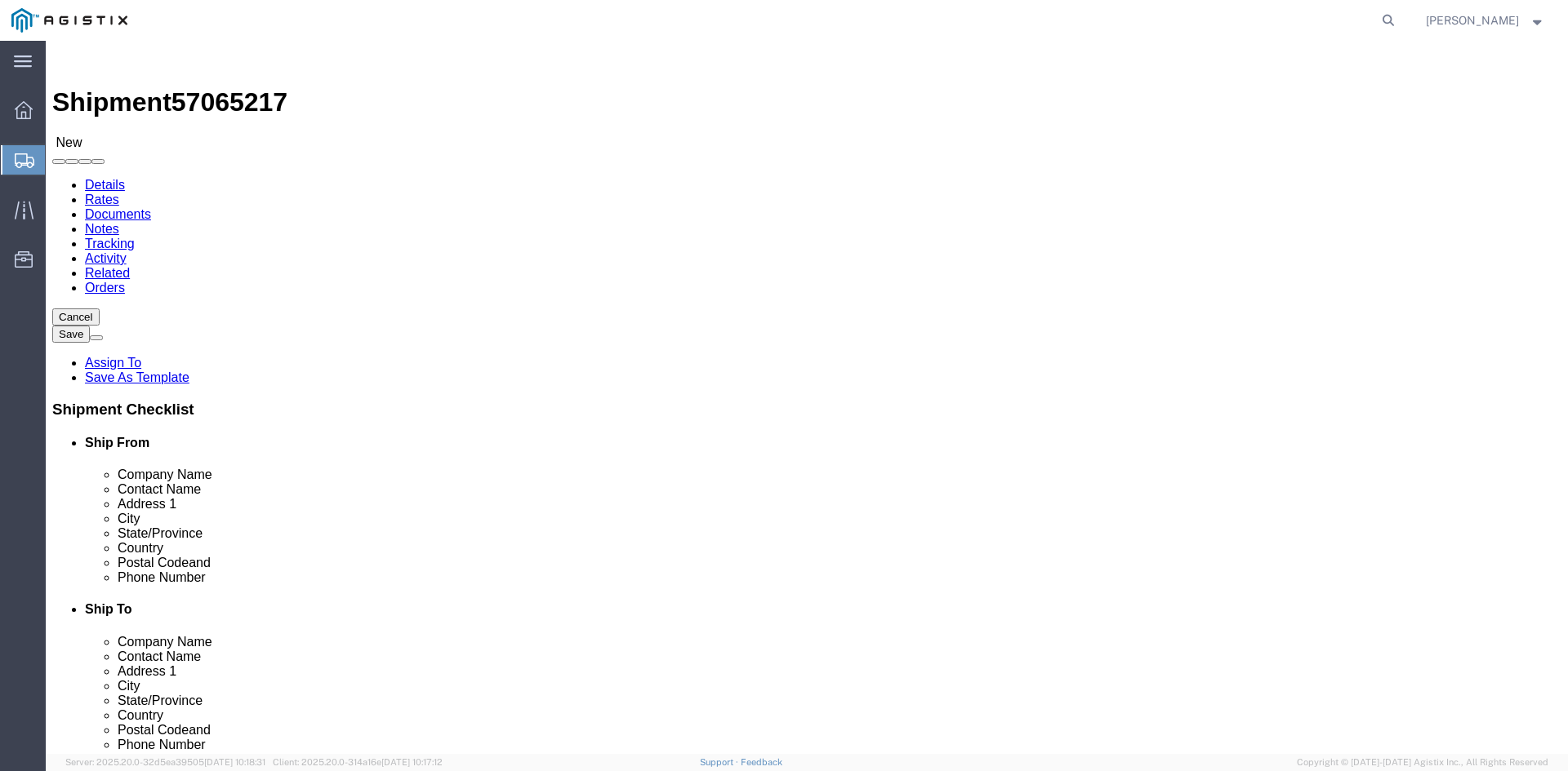
click link "Add Package"
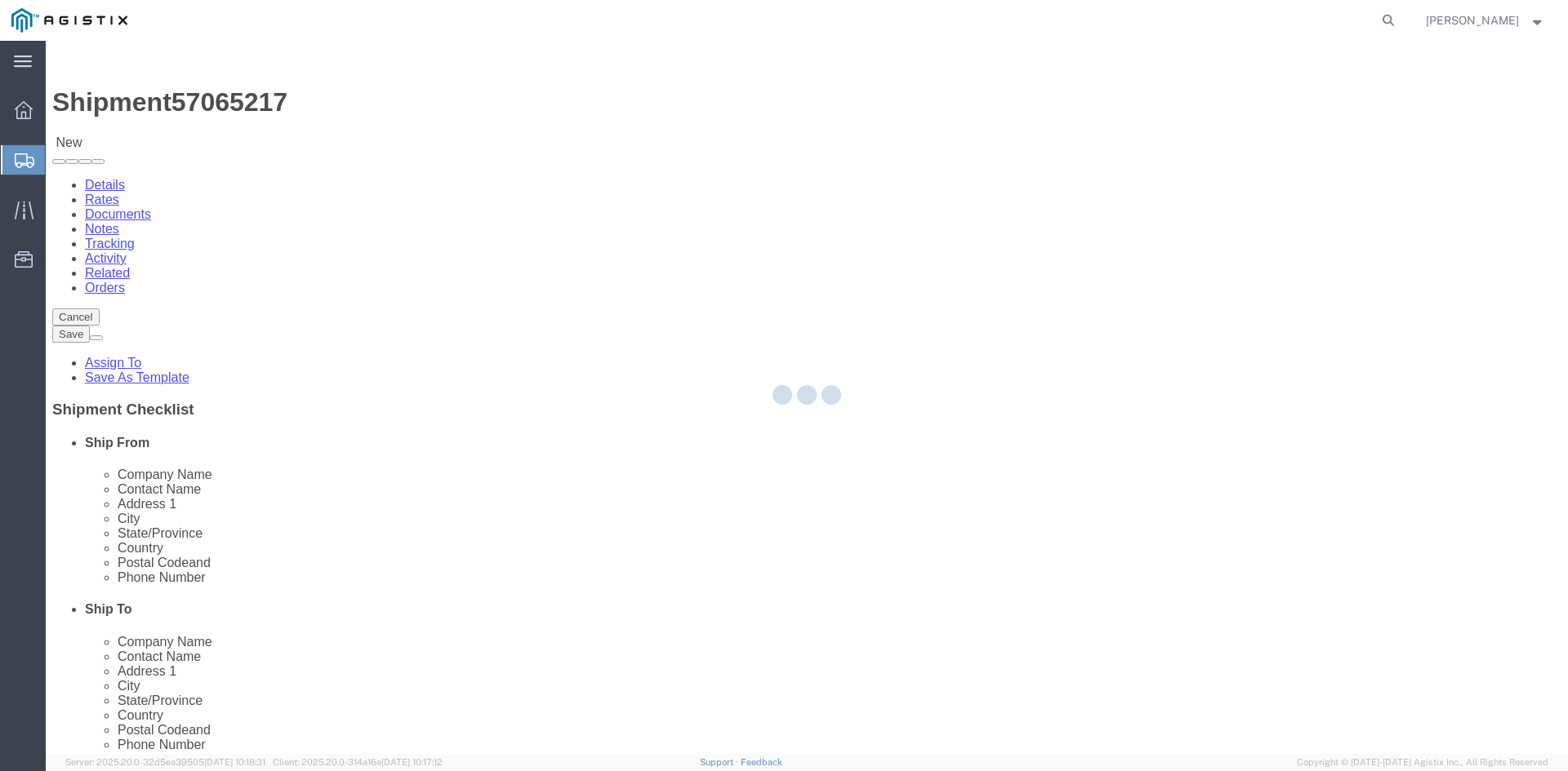
select select "CBOX"
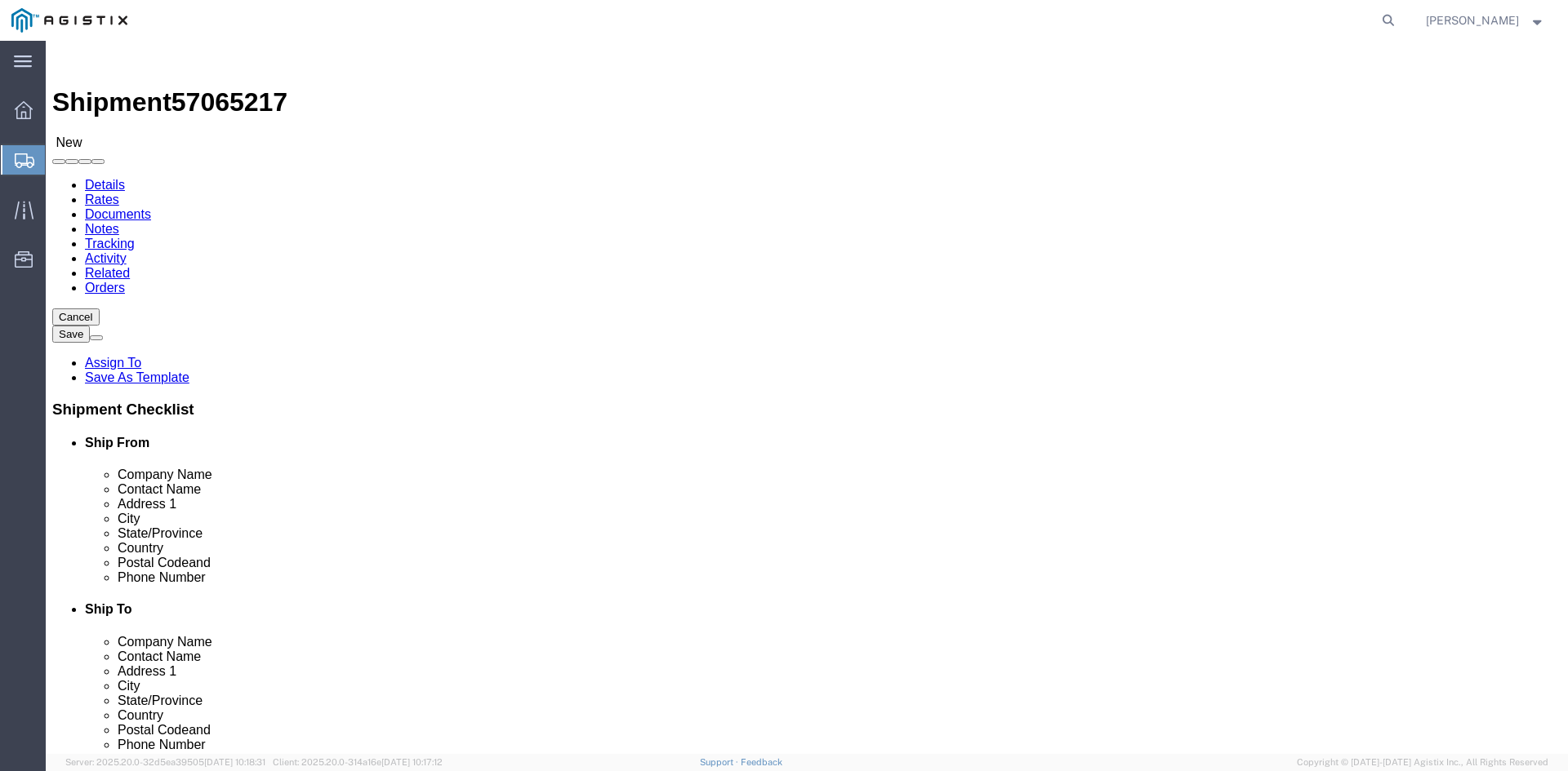
click input "24.00"
type input "8"
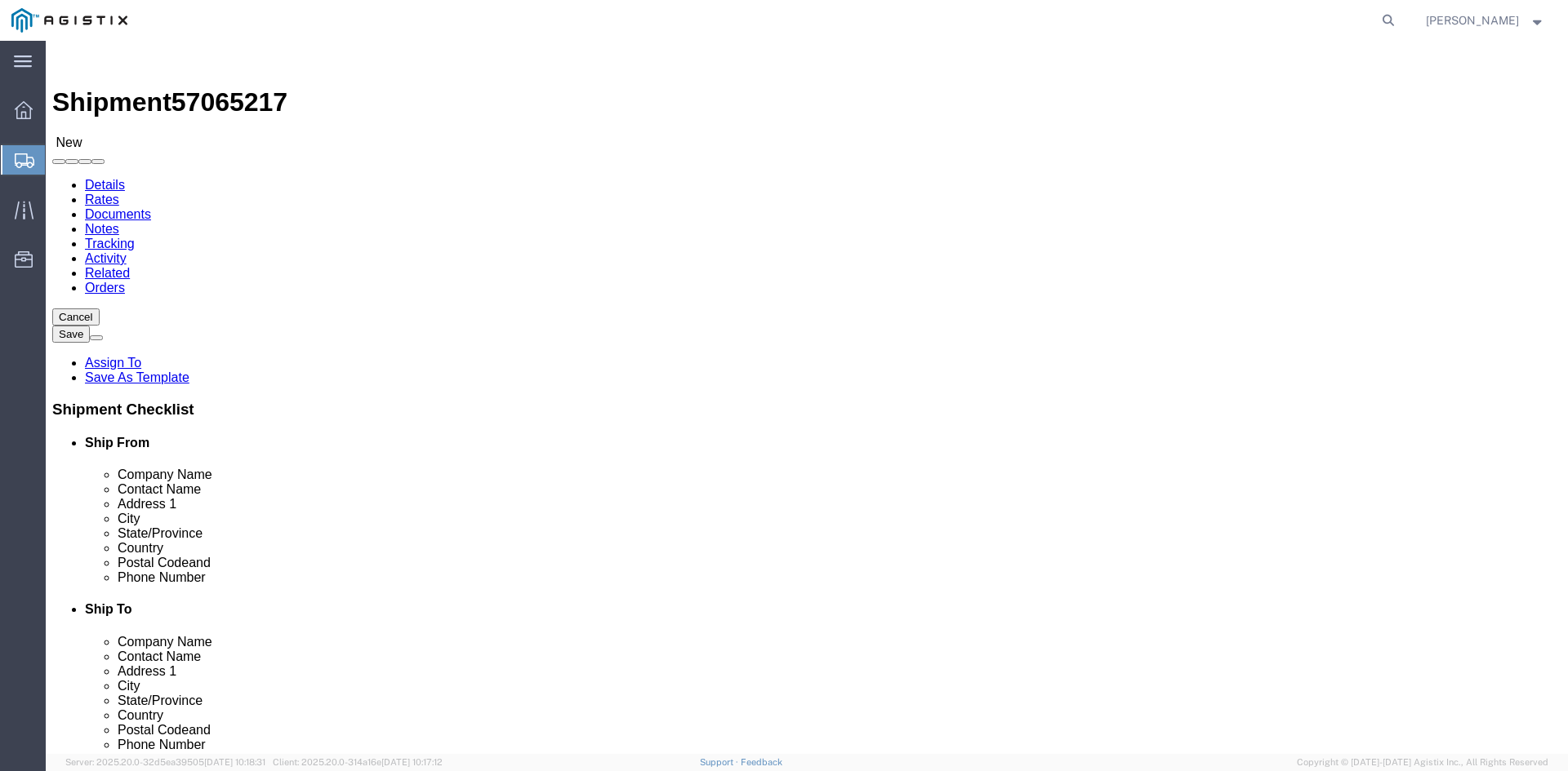
type input "2"
click div "1 x Cardboard Box(es) Package Type Select Bulk Bundle(s) Cardboard Box(es) Cart…"
click span "button"
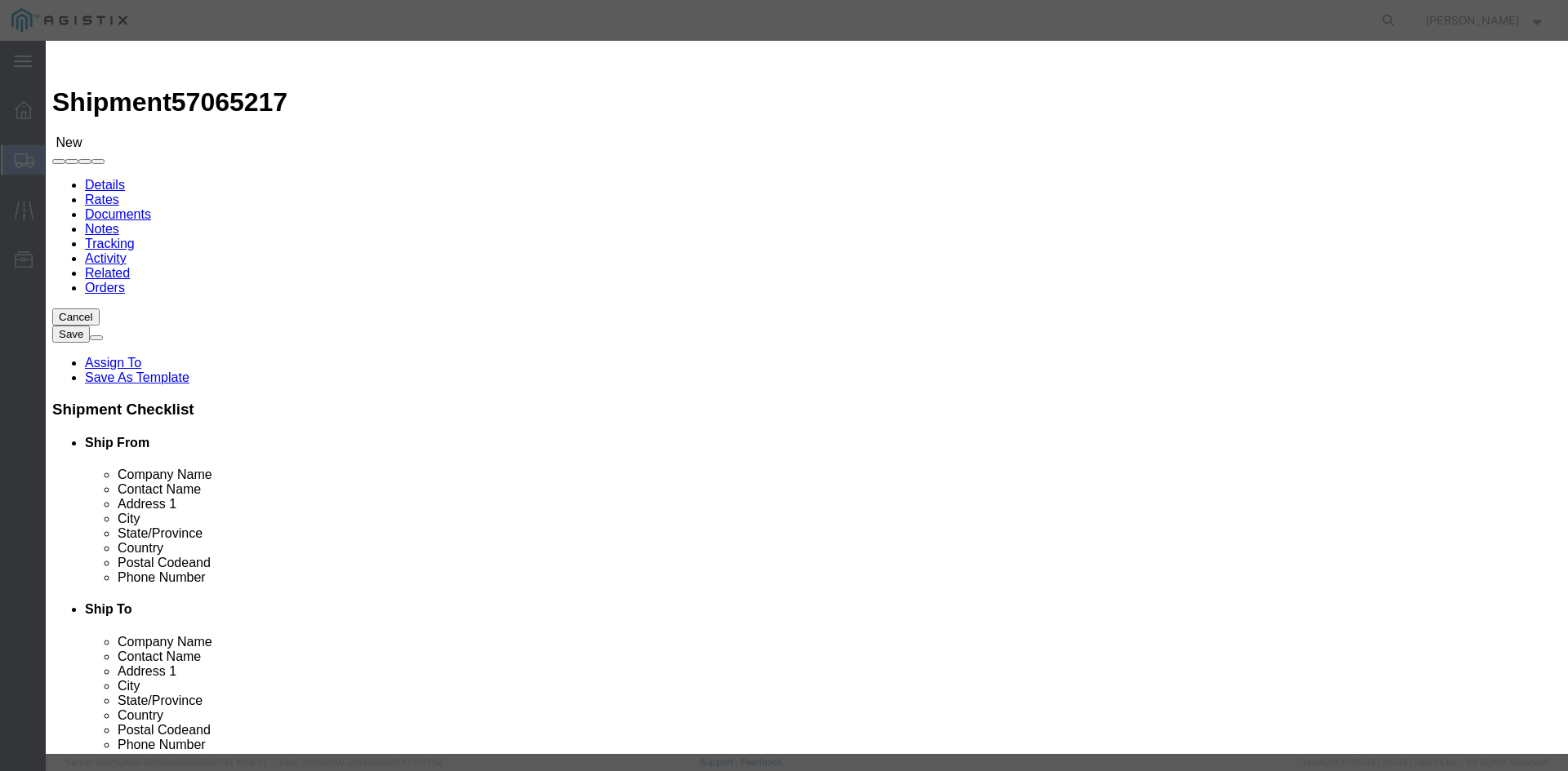
click button "Yes"
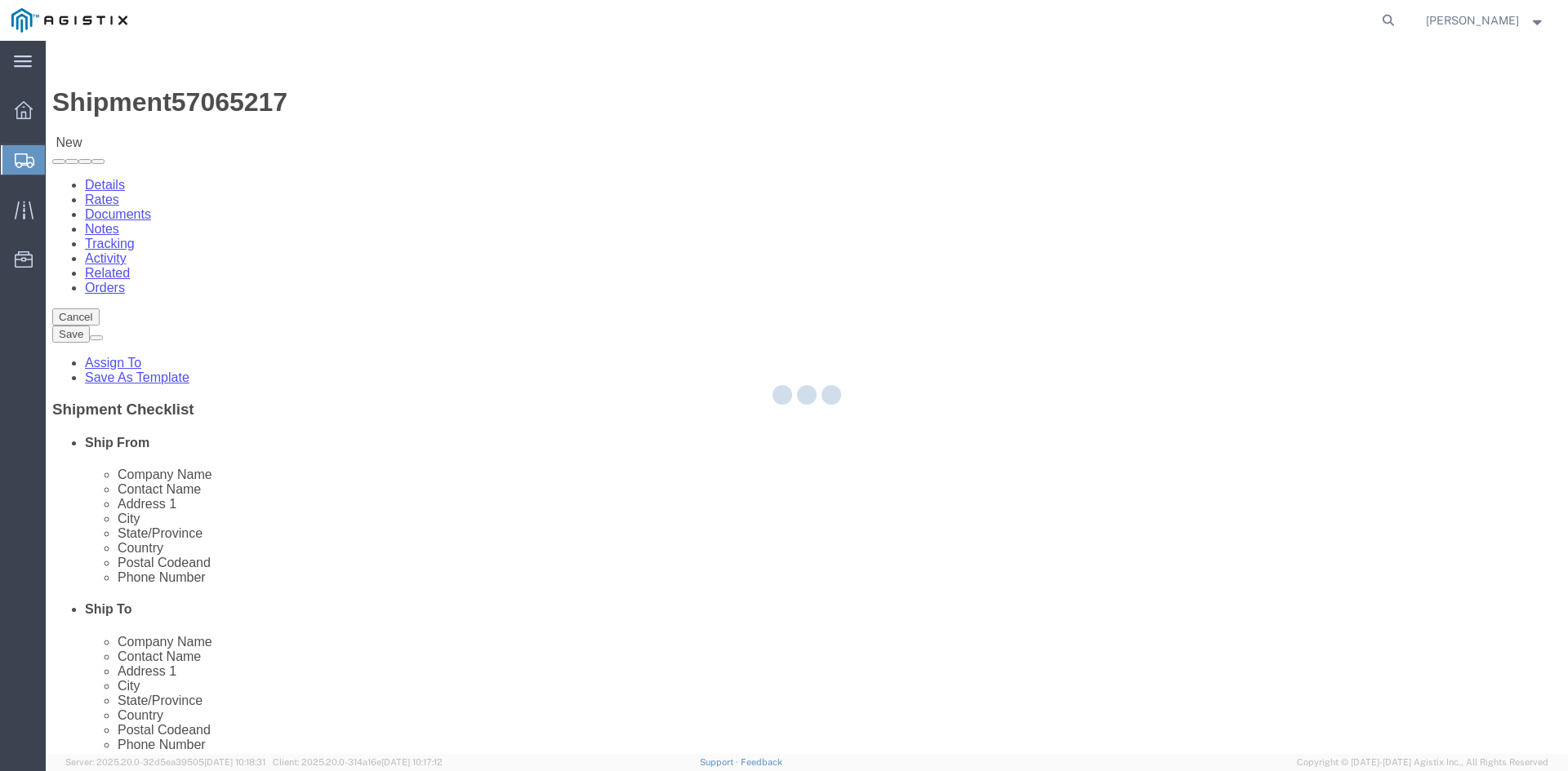
select select "CBOX"
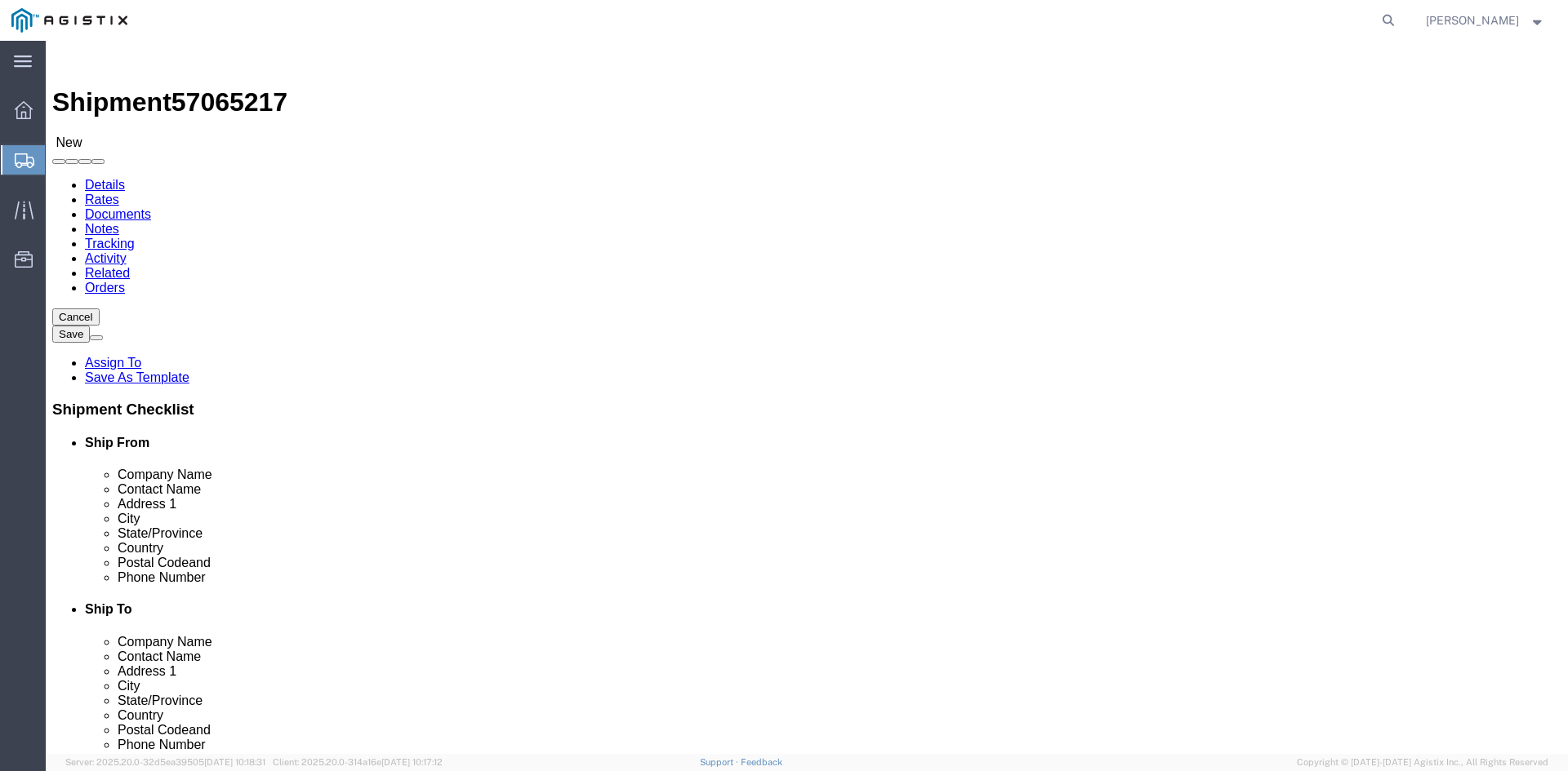
click input "/ Length : Please enter a valid number."
type input "24"
type input "18"
type input "15"
type input "29"
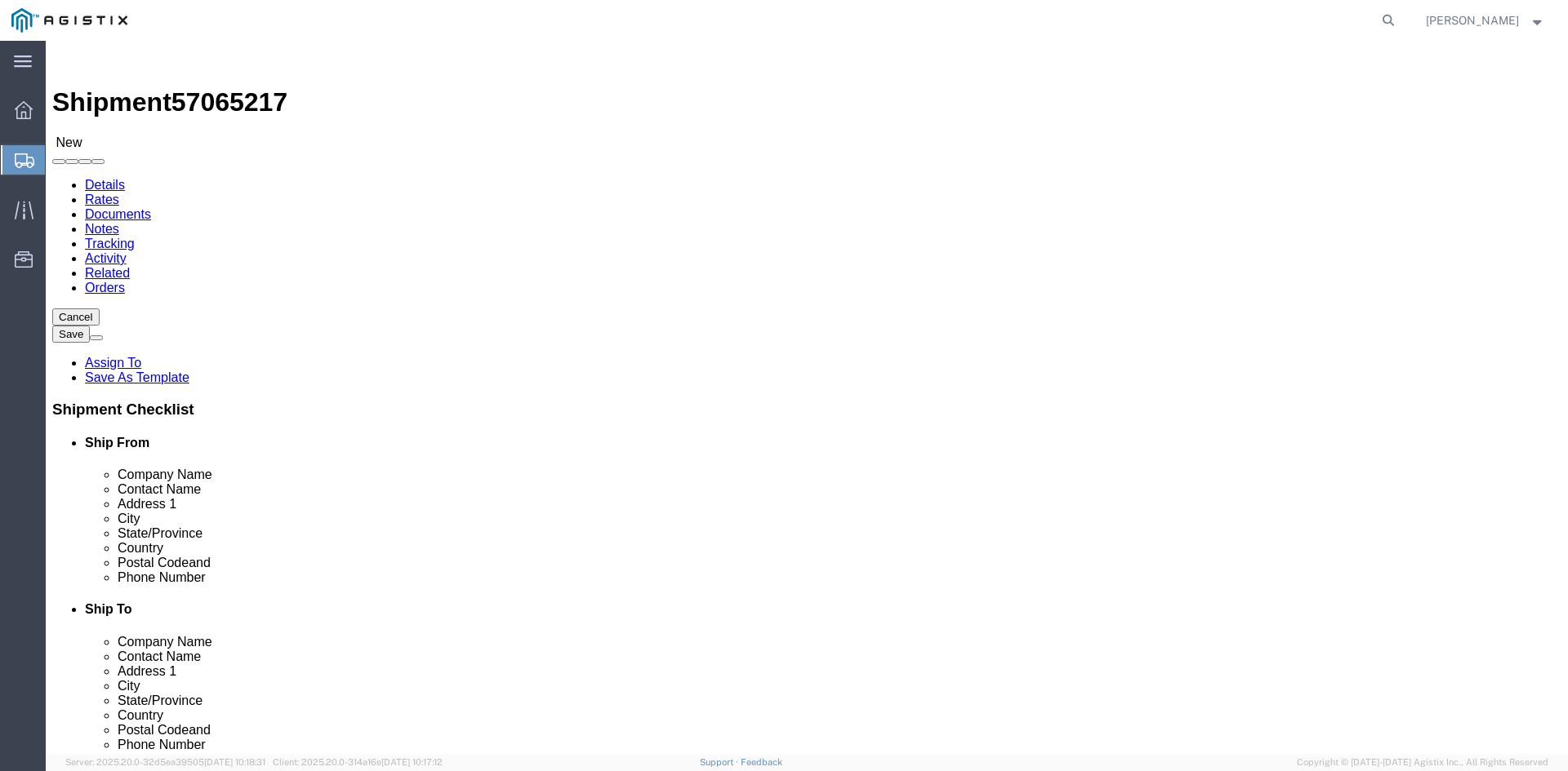
drag, startPoint x: 867, startPoint y: 266, endPoint x: 872, endPoint y: 277, distance: 12.1
click span
click link "Add Package"
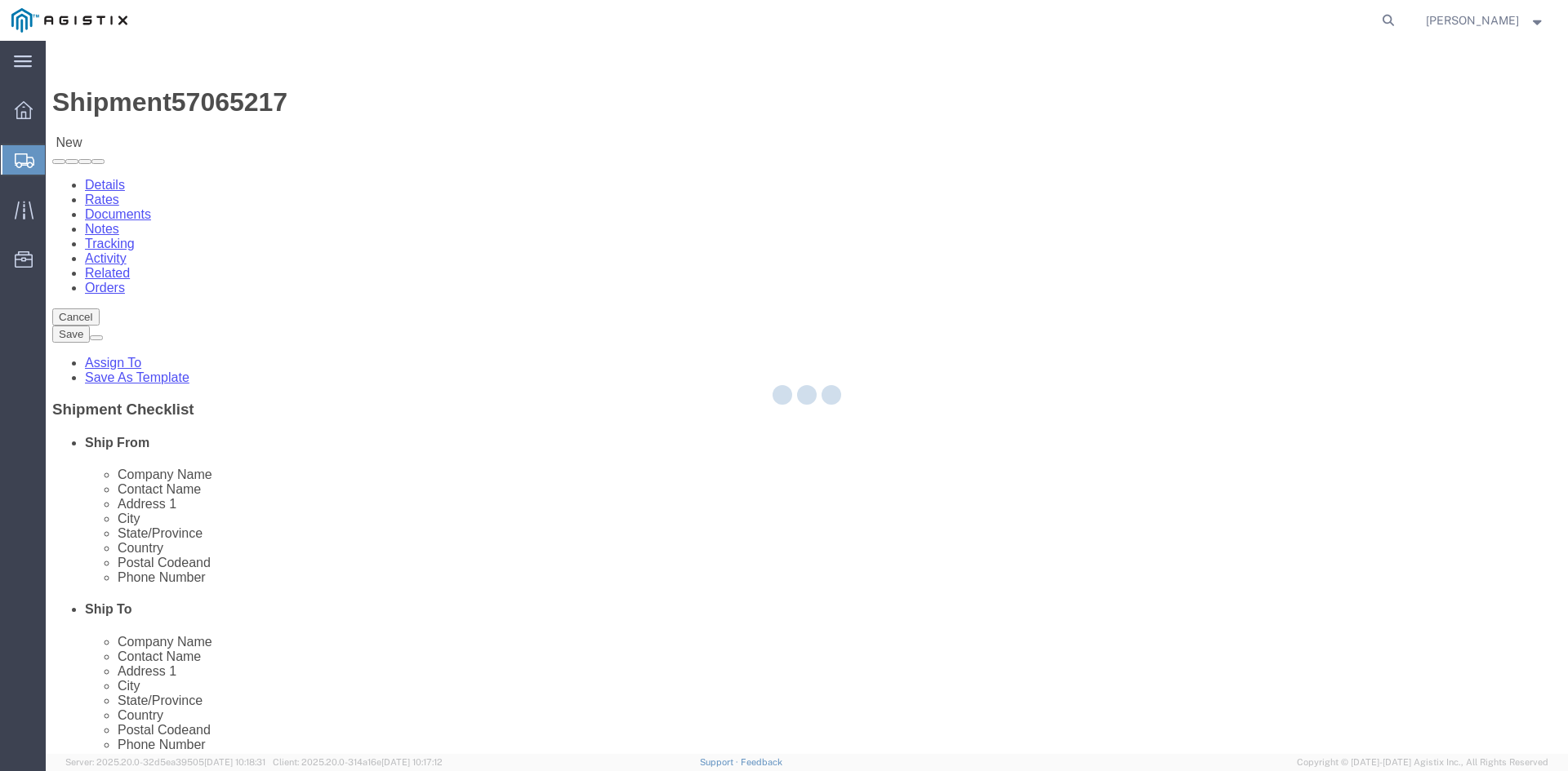
select select "CBOX"
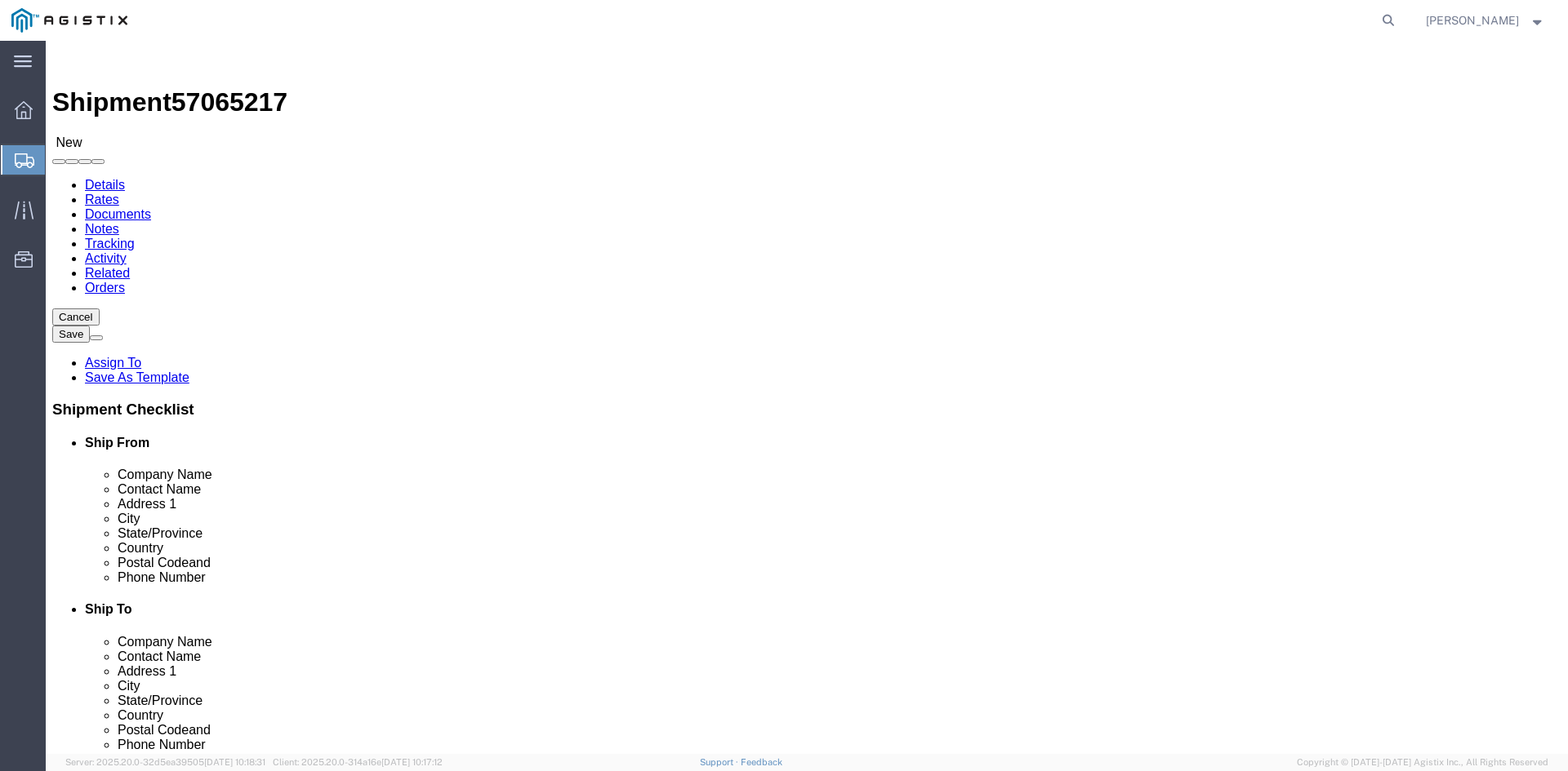
click input "text"
type input "8"
type input "2"
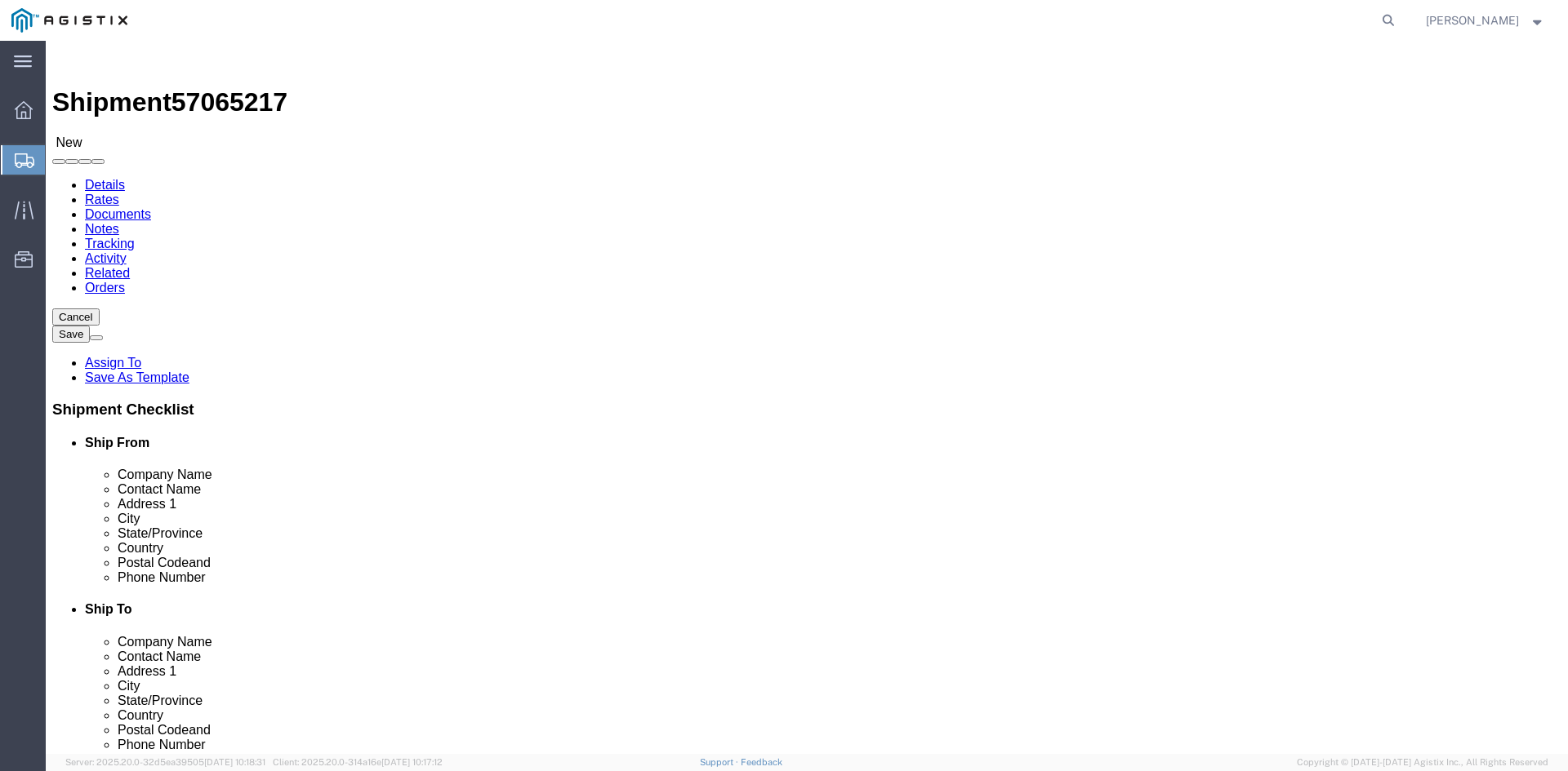
click link "Add Content"
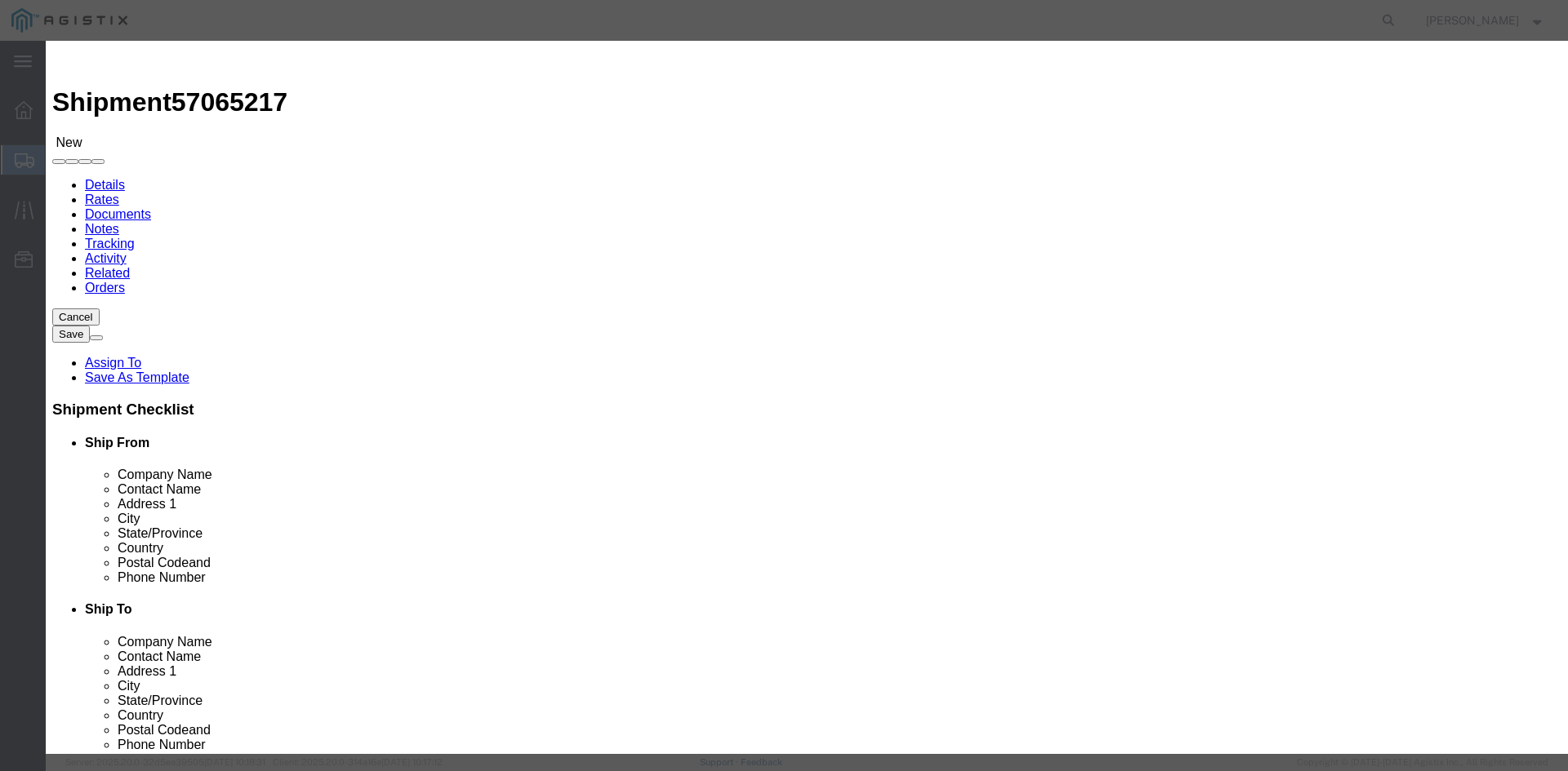
click input "text"
type input "adapters"
click div "Commodity library Product Name adapters adapters Name: CELL ASSY LOAD 1970LBS W…"
click input "0"
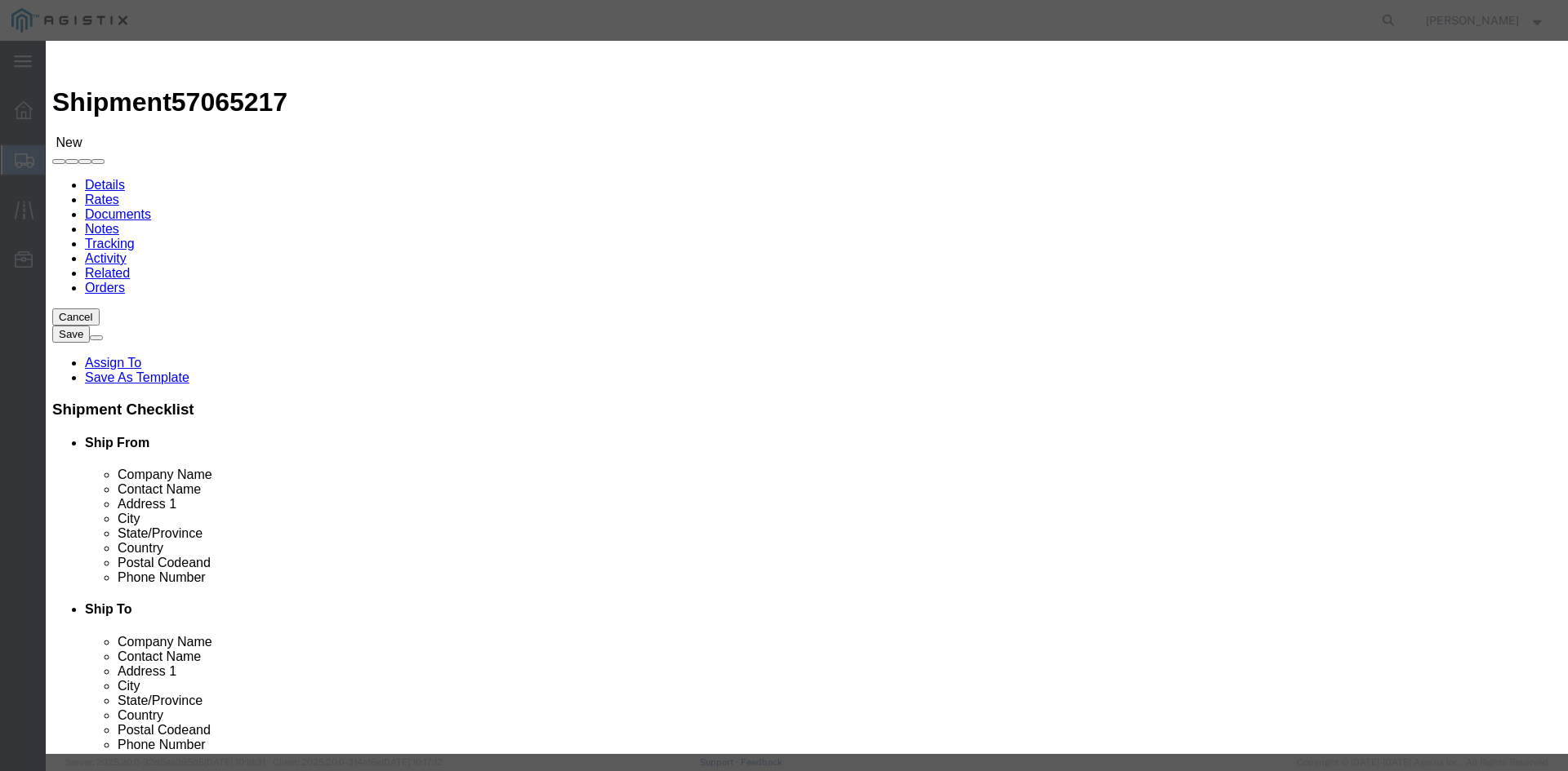
type input "33"
click input "text"
type input "1600"
click select "Select 50 55 60 65 70 85 92.5 100 125 175 250 300 400"
select select "85"
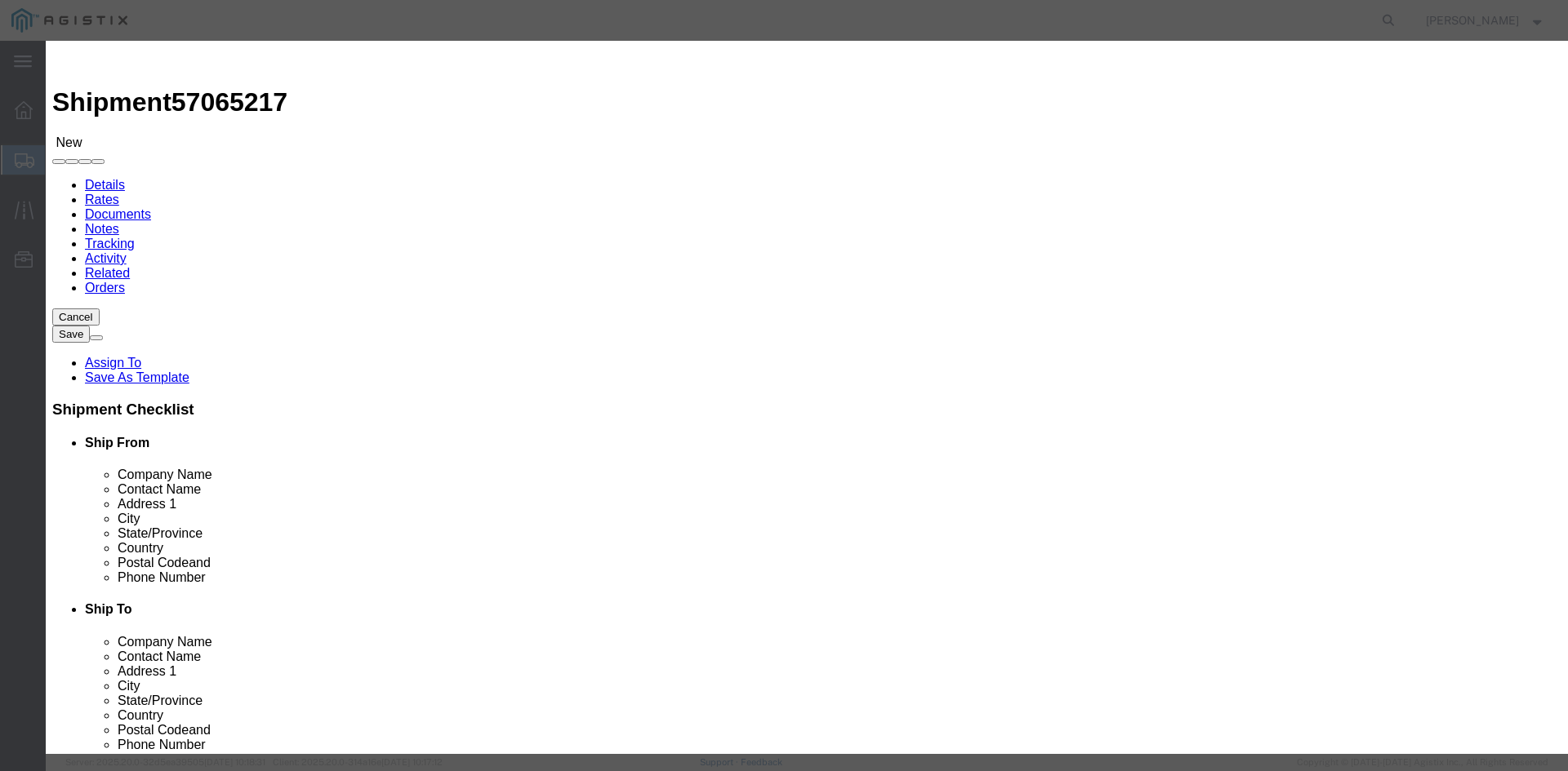
click select "Select 50 55 60 65 70 85 92.5 100 125 175 250 300 400"
click button "Save & Close"
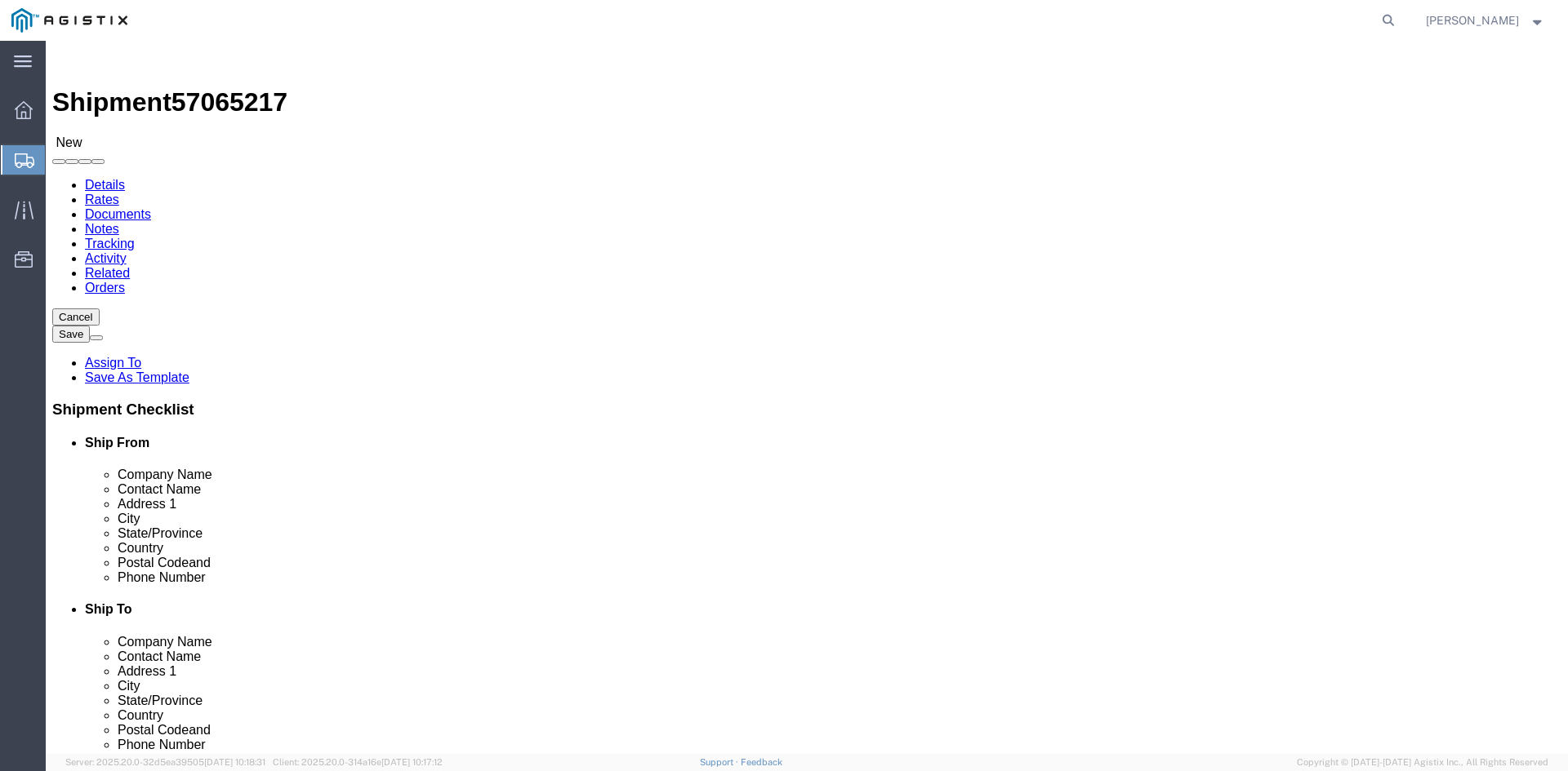
click button "Rate Shipment"
click link "Add Content"
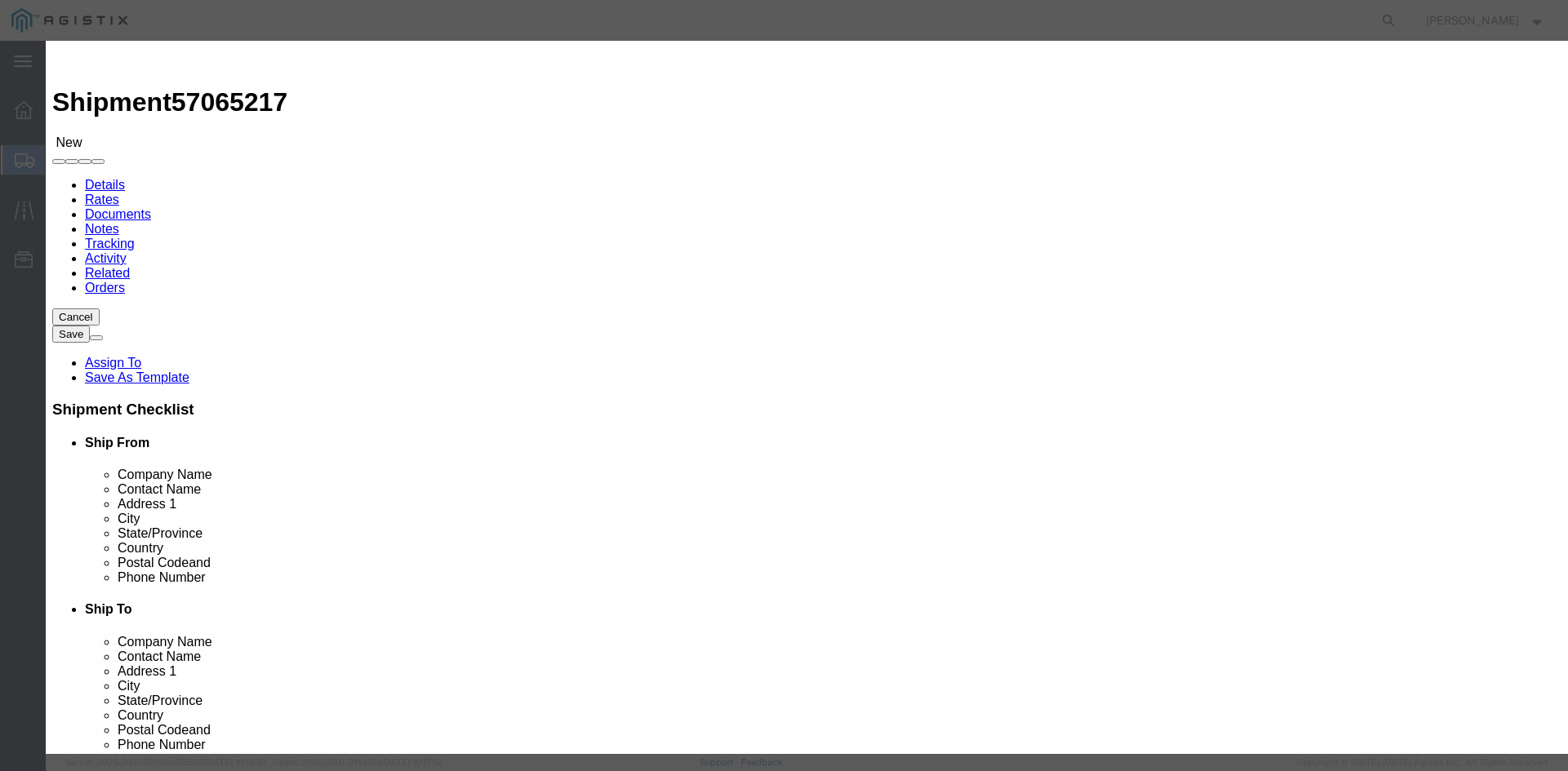
click input "text"
type input "adapters"
click div "Commodity library"
click input "text"
type input "0"
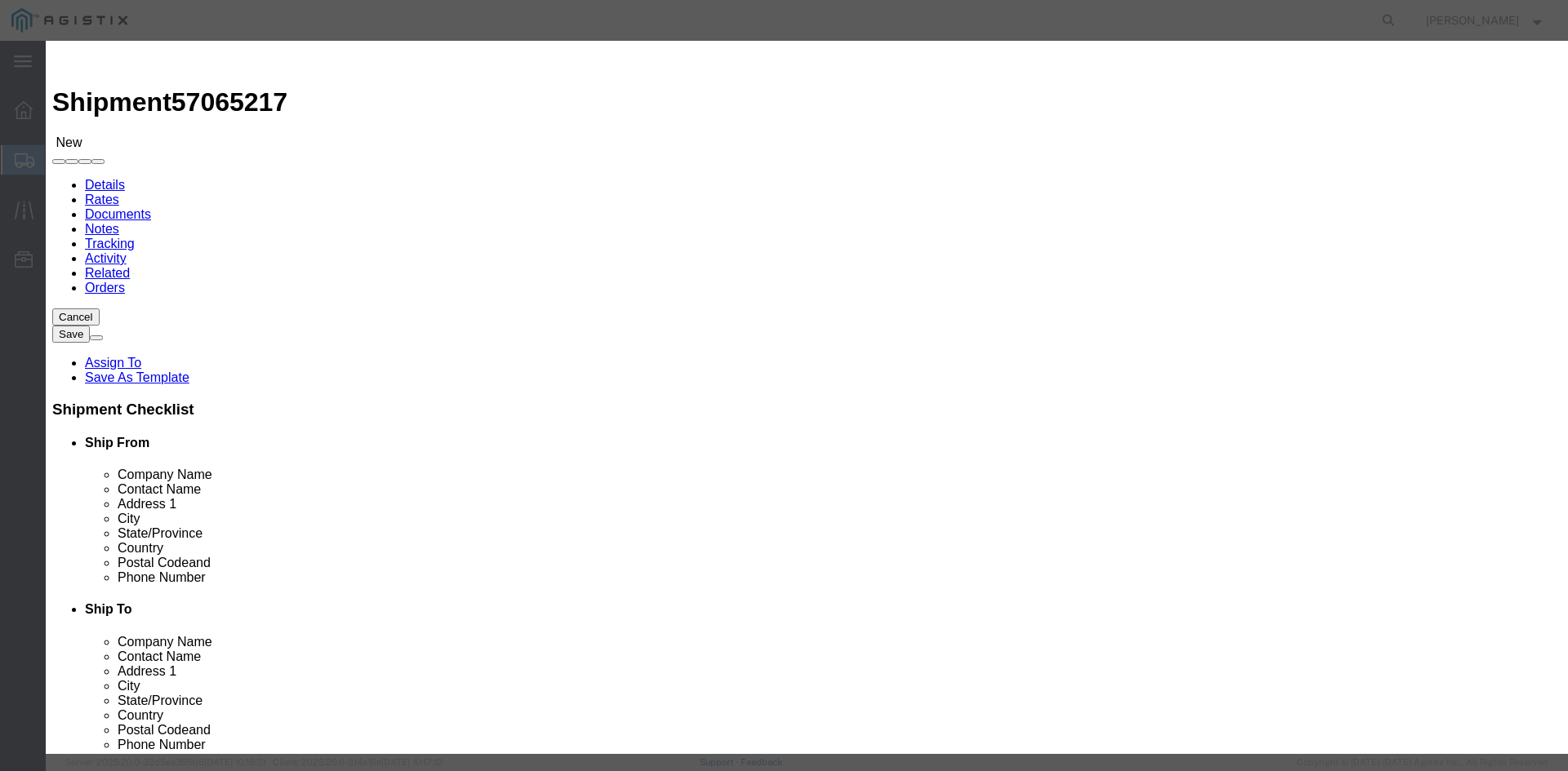
click select "Select 50 55 60 65 70 85 92.5 100 125 175 250 300 400"
select select "85"
click select "Select 50 55 60 65 70 85 92.5 100 125 175 250 300 400"
click button "Save & Close"
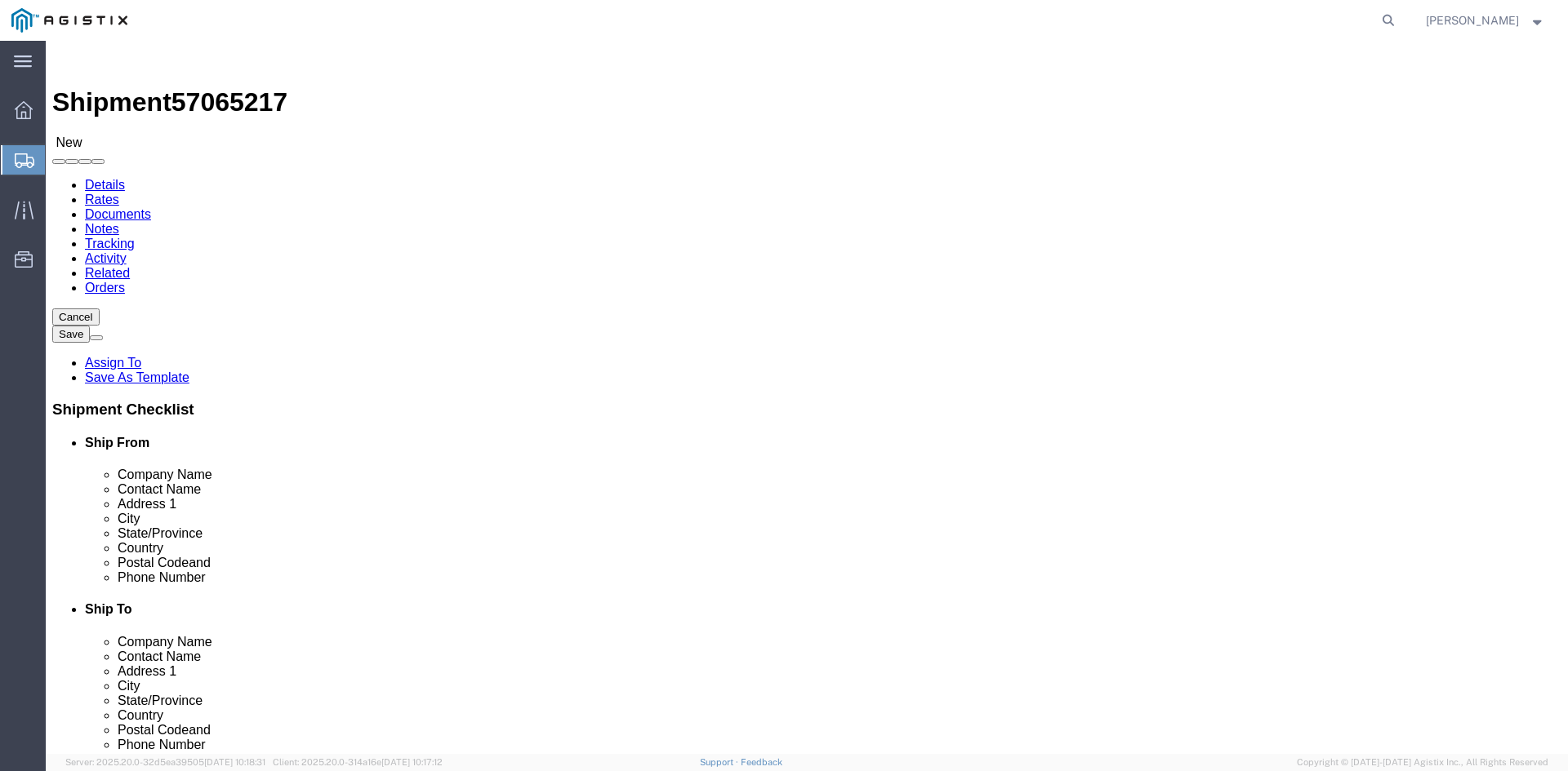
click button "Rate Shipment"
select select "CBOX"
click dd "0.00 Each"
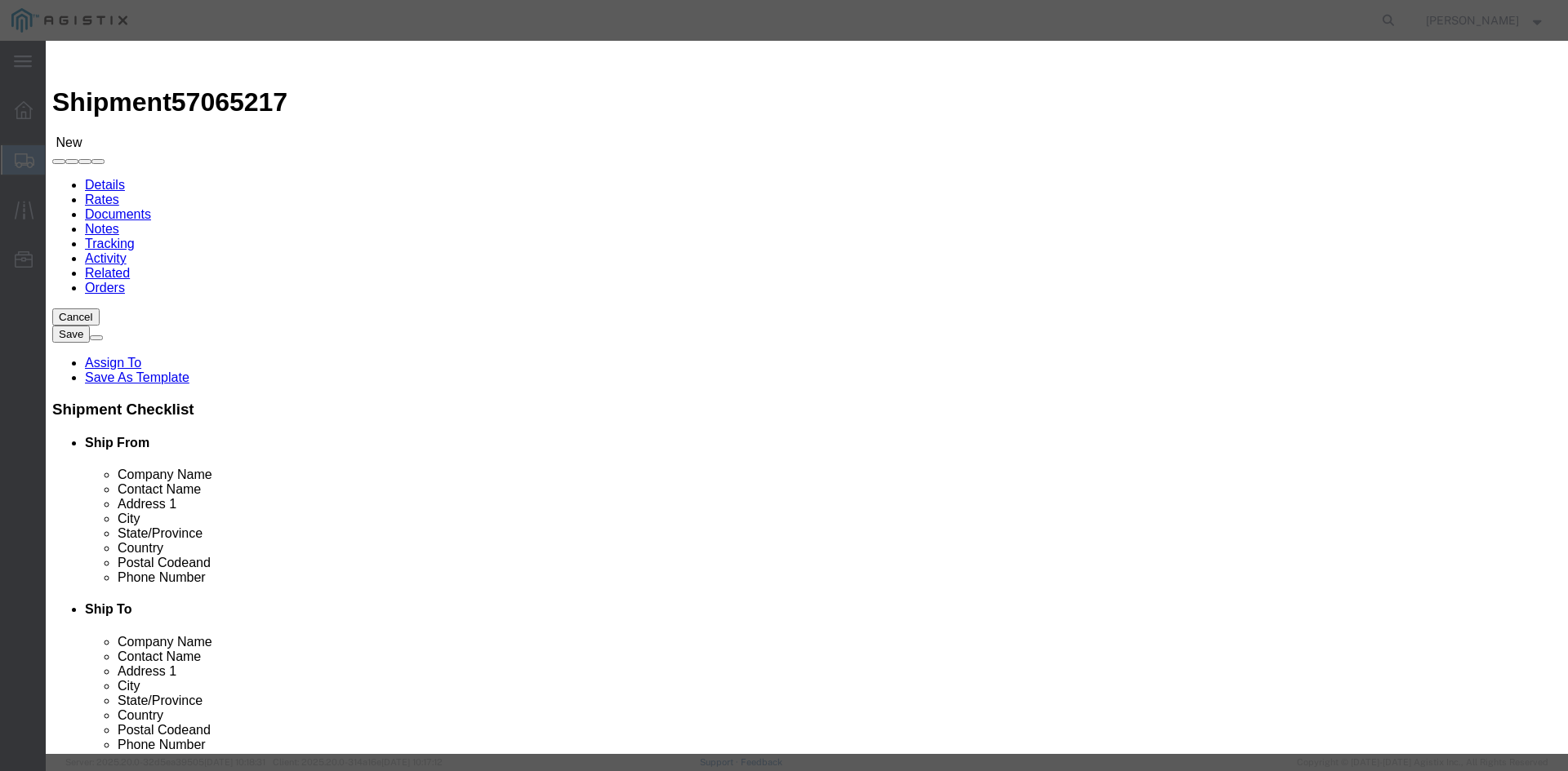
click input "0.00"
type input "1"
click input "0.00"
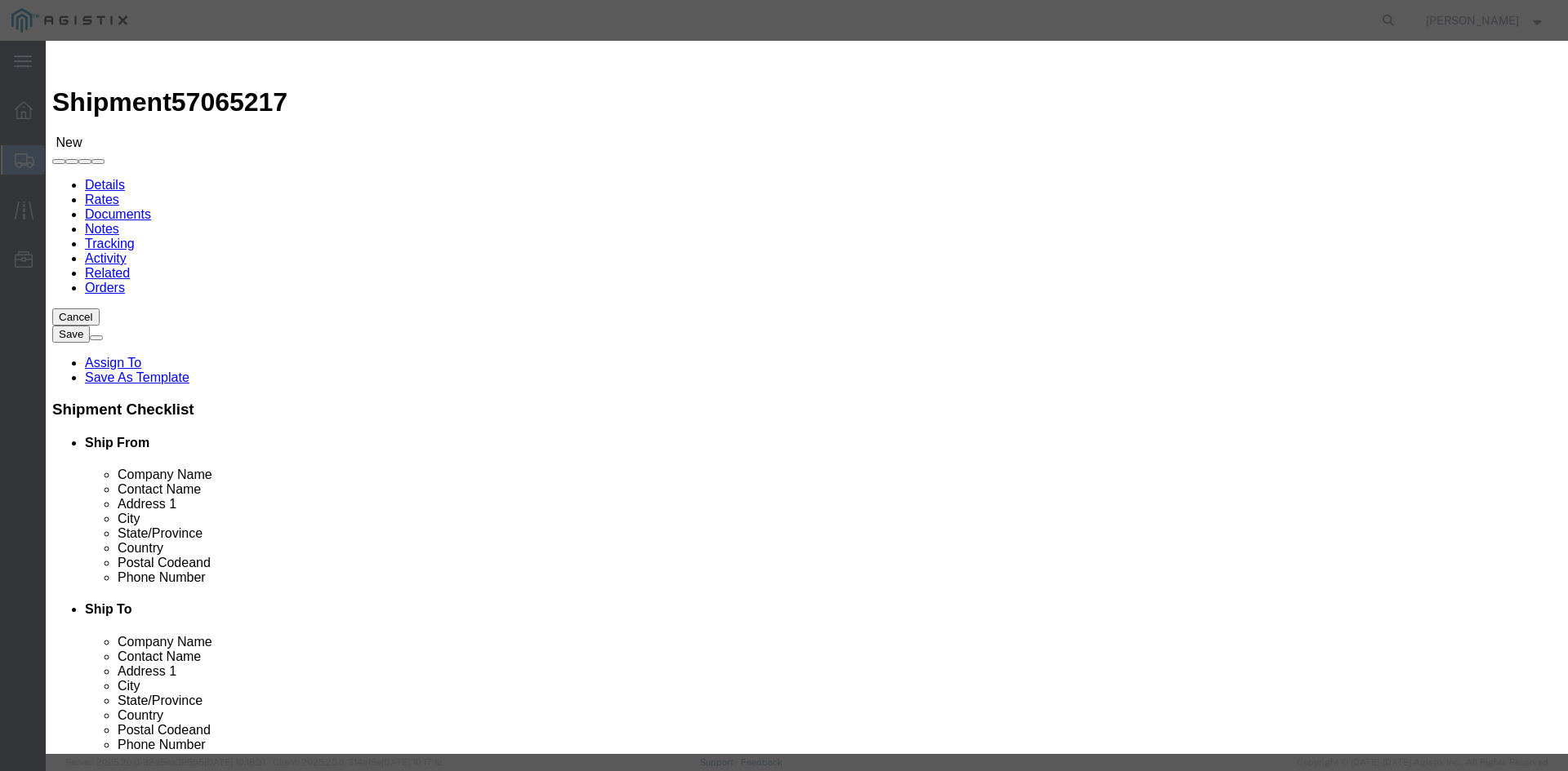
type input "1"
click button "Save & Close"
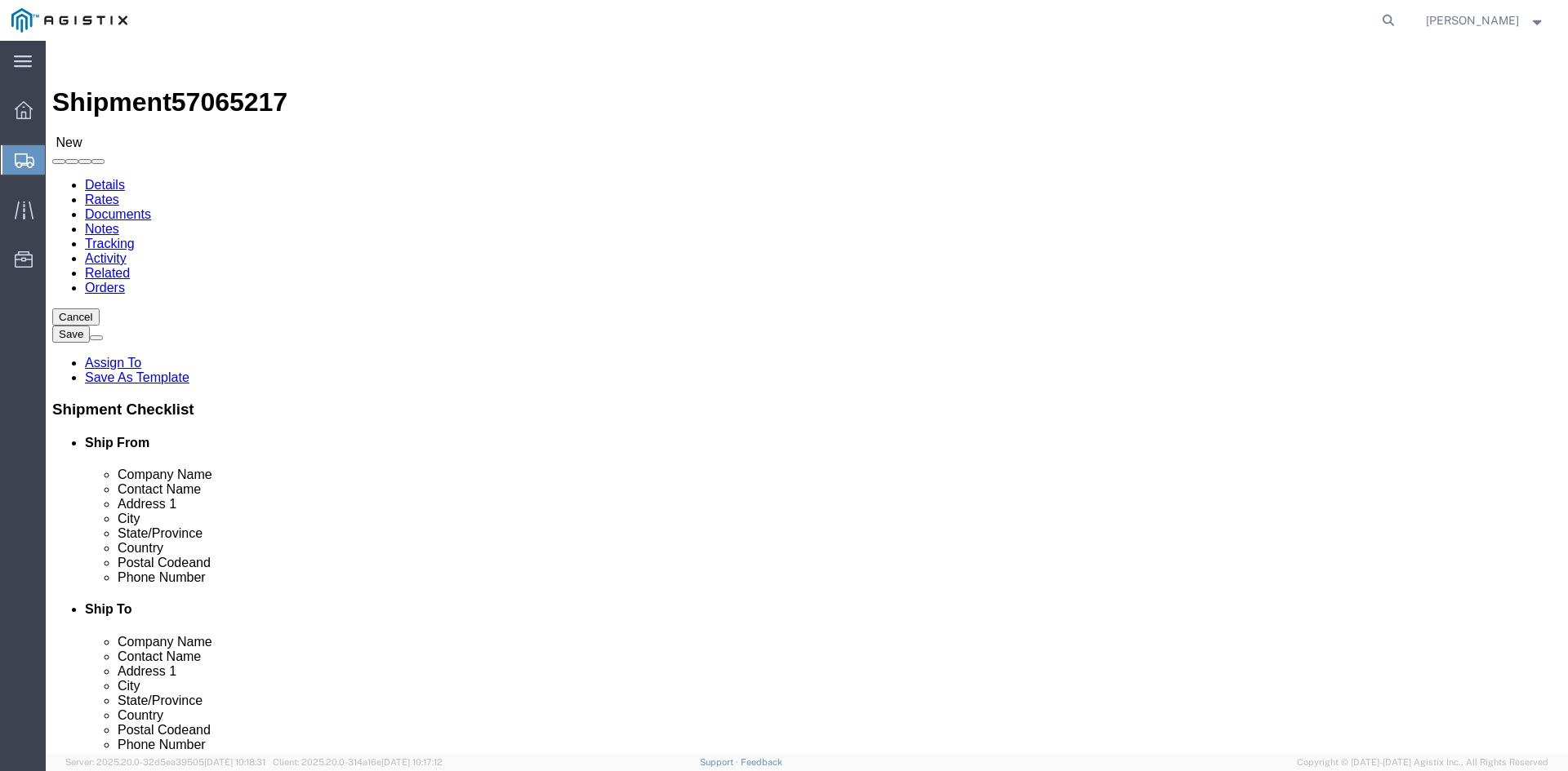
click dd "33.00 Each"
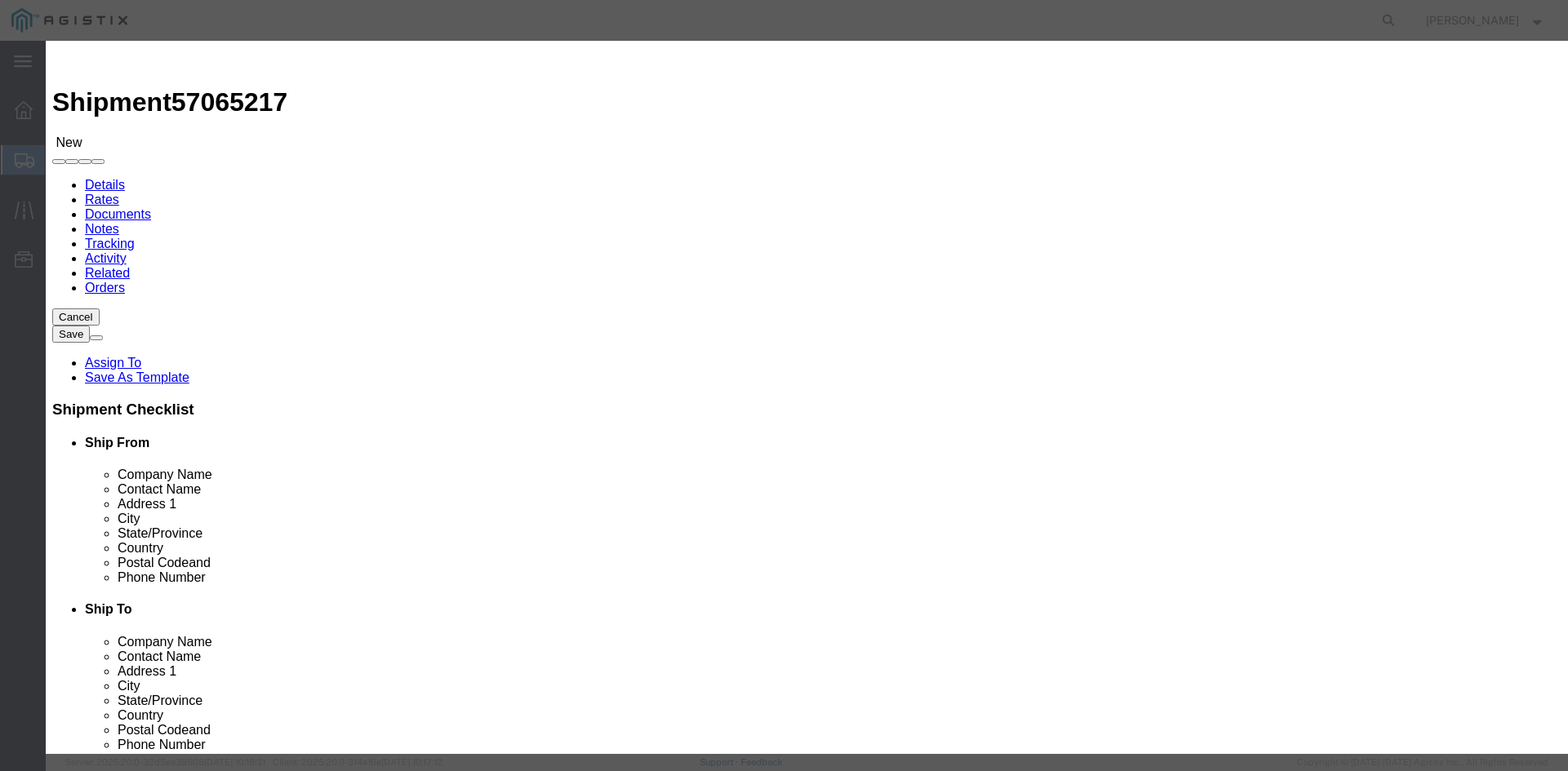
click input "33.00"
type input "32.00"
type input "1551.52"
click button "Save & Close"
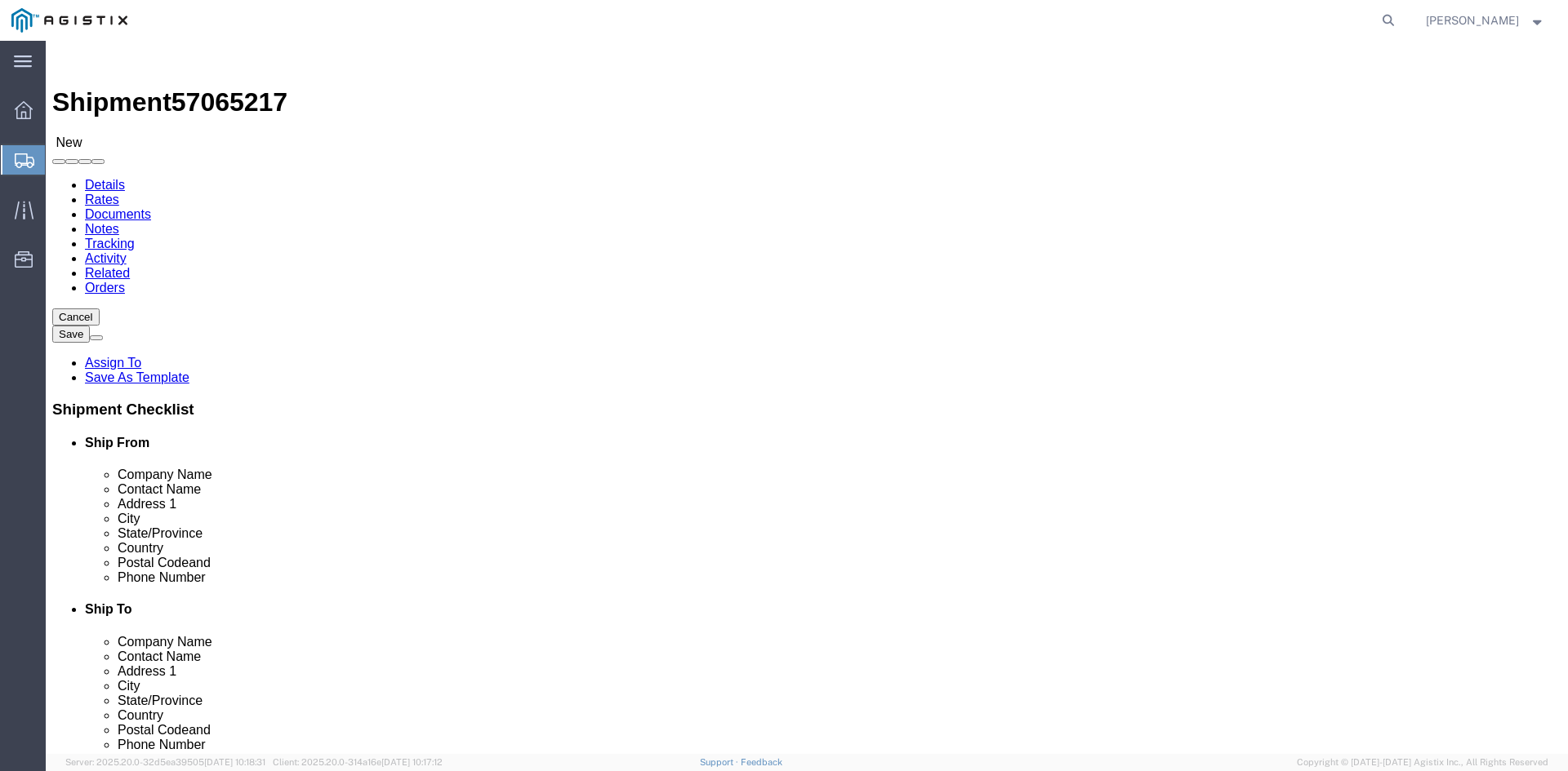
click button "Rate Shipment"
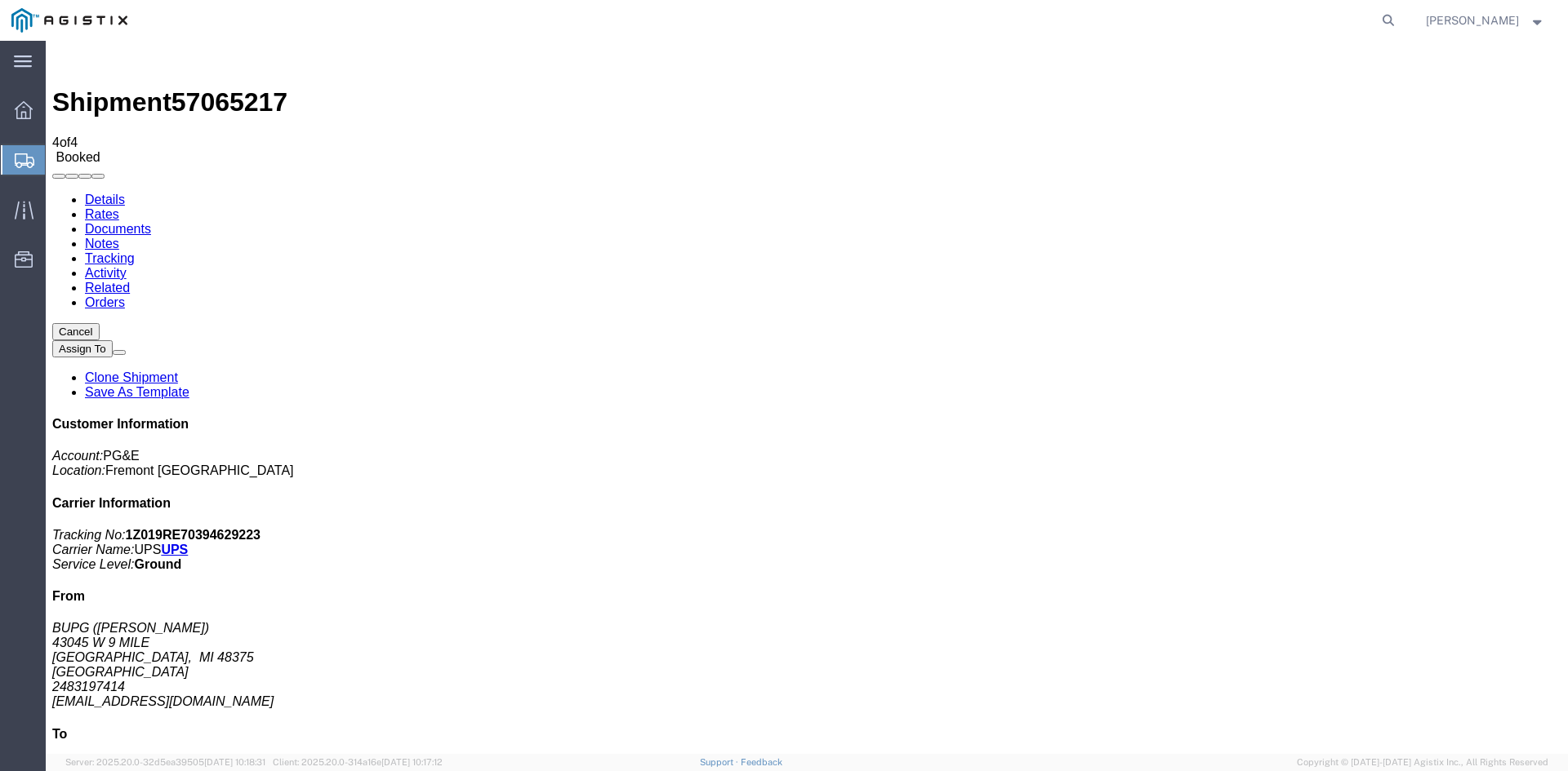
drag, startPoint x: 684, startPoint y: 324, endPoint x: 707, endPoint y: 331, distance: 24.0
